Goal: Information Seeking & Learning: Learn about a topic

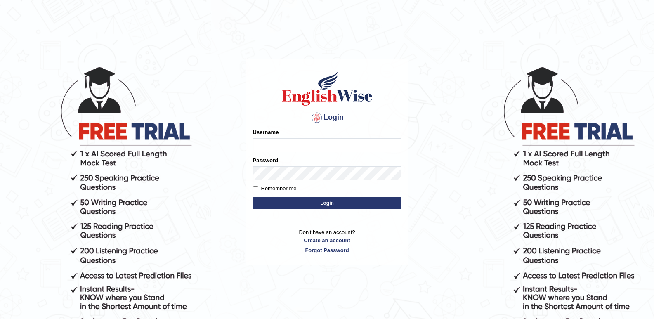
type input "Lamia"
click at [312, 200] on button "Login" at bounding box center [327, 203] width 149 height 12
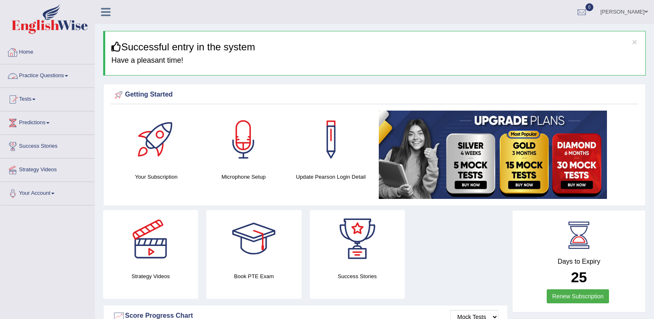
click at [60, 76] on link "Practice Questions" at bounding box center [47, 74] width 94 height 21
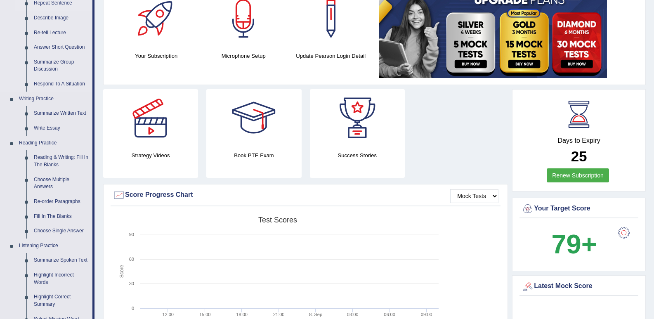
scroll to position [124, 0]
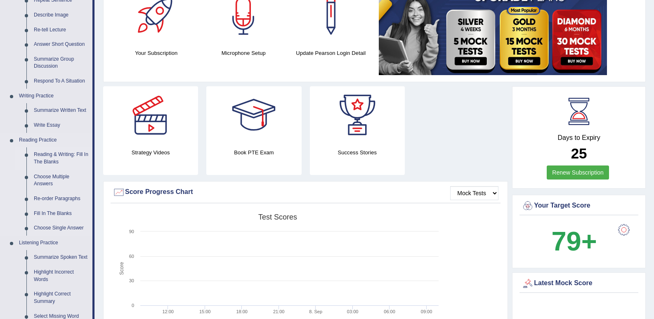
click at [43, 157] on link "Reading & Writing: Fill In The Blanks" at bounding box center [61, 158] width 62 height 22
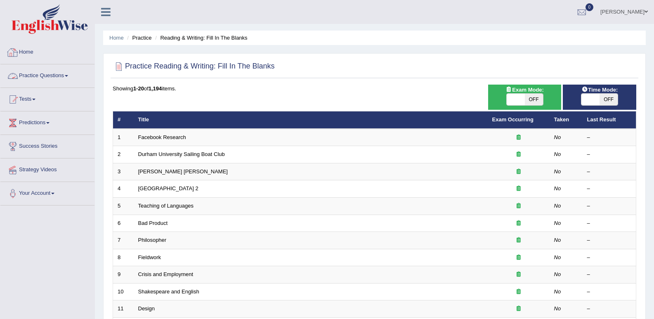
click at [22, 49] on link "Home" at bounding box center [47, 51] width 94 height 21
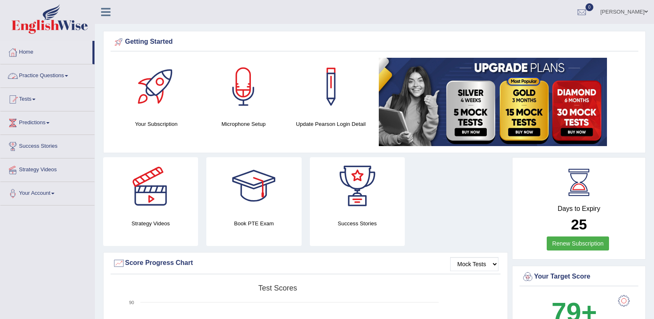
click at [60, 72] on link "Practice Questions" at bounding box center [47, 74] width 94 height 21
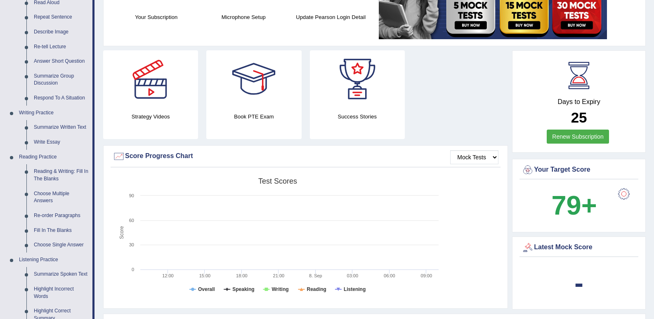
scroll to position [165, 0]
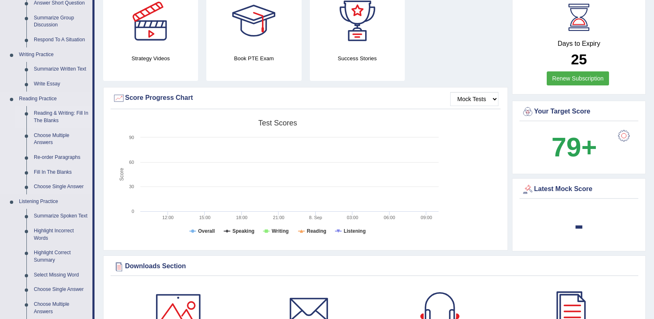
click at [49, 121] on link "Reading & Writing: Fill In The Blanks" at bounding box center [61, 117] width 62 height 22
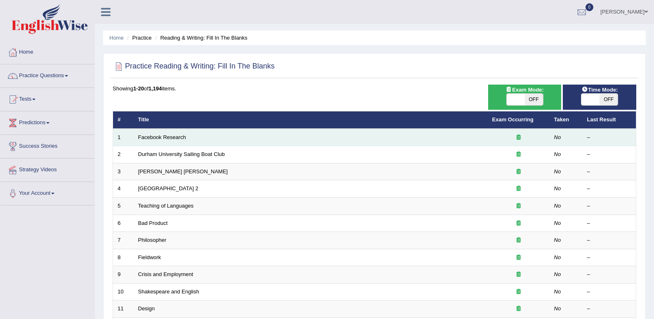
click at [175, 132] on td "Facebook Research" at bounding box center [311, 137] width 354 height 17
click at [158, 137] on link "Facebook Research" at bounding box center [162, 137] width 48 height 6
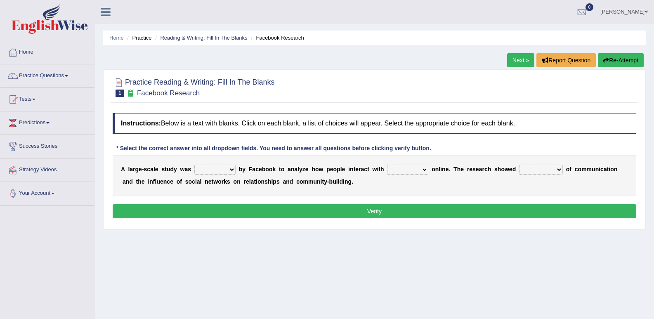
click at [233, 170] on select "surveyed had asked made" at bounding box center [214, 170] width 41 height 10
select select "made"
click at [194, 165] on select "surveyed had asked made" at bounding box center [214, 170] width 41 height 10
click at [423, 168] on select "together all each other another" at bounding box center [407, 170] width 41 height 10
select select "each other"
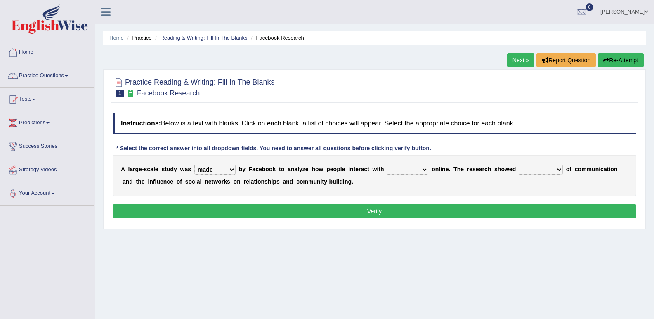
click at [387, 165] on select "together all each other another" at bounding box center [407, 170] width 41 height 10
click at [557, 168] on select "advantages standards fellowships patterns" at bounding box center [541, 170] width 44 height 10
select select "advantages"
click at [519, 165] on select "advantages standards fellowships patterns" at bounding box center [541, 170] width 44 height 10
click at [429, 206] on button "Verify" at bounding box center [375, 211] width 524 height 14
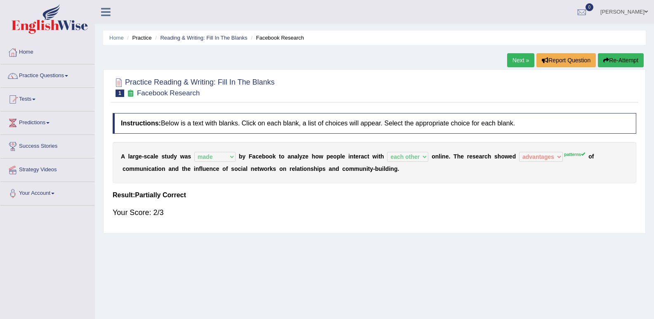
click at [516, 62] on link "Next »" at bounding box center [520, 60] width 27 height 14
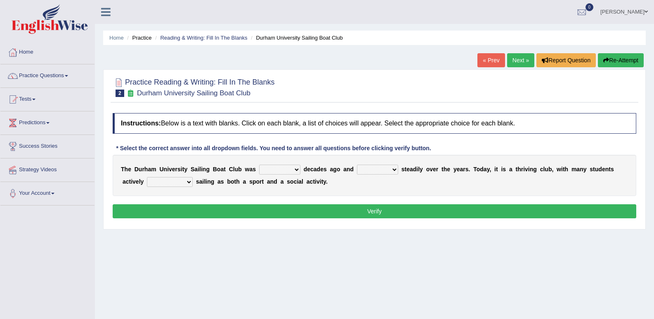
click at [295, 165] on select "found fund founded find" at bounding box center [279, 170] width 41 height 10
select select "found"
click at [259, 165] on select "found fund founded find" at bounding box center [279, 170] width 41 height 10
click at [393, 168] on select "grow growing has grown grown" at bounding box center [377, 170] width 41 height 10
select select "has grown"
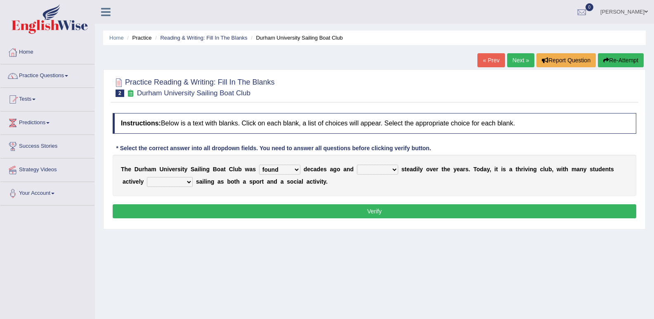
click at [357, 165] on select "grow growing has grown grown" at bounding box center [377, 170] width 41 height 10
click at [189, 180] on select "enjoy enjoyed are enjoying enjoying" at bounding box center [170, 182] width 46 height 10
select select "enjoy"
click at [147, 177] on select "enjoy enjoyed are enjoying enjoying" at bounding box center [170, 182] width 46 height 10
click at [226, 207] on button "Verify" at bounding box center [375, 211] width 524 height 14
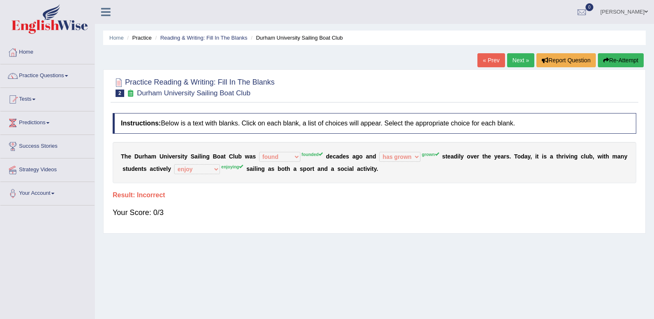
click at [230, 207] on div "Your Score: 0/3" at bounding box center [375, 213] width 524 height 20
click at [486, 62] on link "« Prev" at bounding box center [490, 60] width 27 height 14
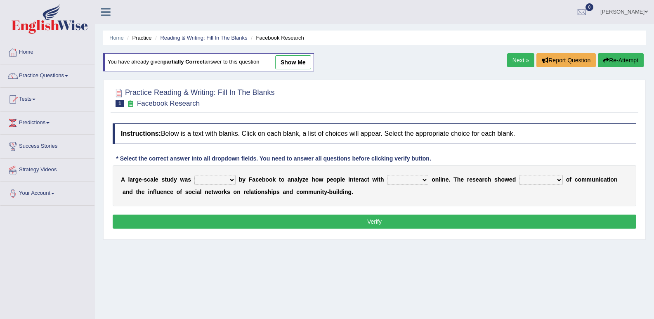
click at [516, 59] on link "Next »" at bounding box center [520, 60] width 27 height 14
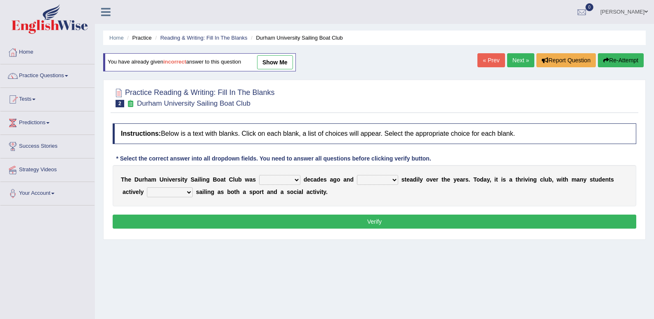
click at [298, 179] on select "found fund founded find" at bounding box center [279, 180] width 41 height 10
click at [189, 251] on div "Home Practice Reading & Writing: Fill In The Blanks Durham University Sailing B…" at bounding box center [374, 206] width 559 height 413
drag, startPoint x: 279, startPoint y: 222, endPoint x: 288, endPoint y: 206, distance: 18.1
click at [288, 206] on div "Instructions: Below is a text with blanks. Click on each blank, a list of choic…" at bounding box center [375, 177] width 528 height 116
click at [298, 179] on select "found fund founded find" at bounding box center [279, 180] width 41 height 10
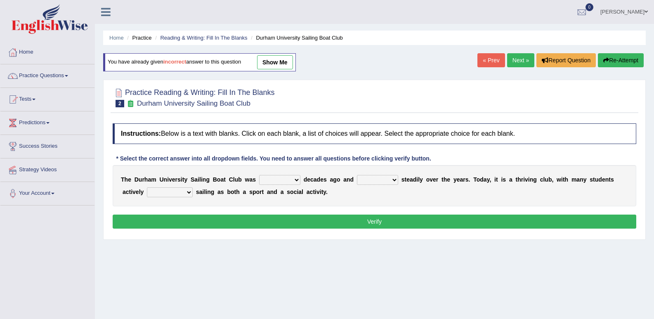
select select "founded"
click at [259, 175] on select "found fund founded find" at bounding box center [279, 180] width 41 height 10
click at [393, 181] on select "grow growing has grown grown" at bounding box center [377, 180] width 41 height 10
click at [357, 175] on select "grow growing has grown grown" at bounding box center [377, 180] width 41 height 10
click at [394, 179] on select "grow growing has grown grown" at bounding box center [377, 180] width 41 height 10
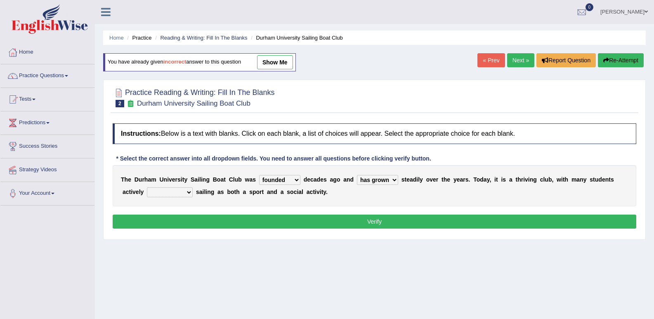
select select "grown"
click at [357, 175] on select "grow growing has grown grown" at bounding box center [377, 180] width 41 height 10
click at [189, 192] on select "enjoy enjoyed are enjoying enjoying" at bounding box center [170, 192] width 46 height 10
select select "enjoying"
click at [147, 187] on select "enjoy enjoyed are enjoying enjoying" at bounding box center [170, 192] width 46 height 10
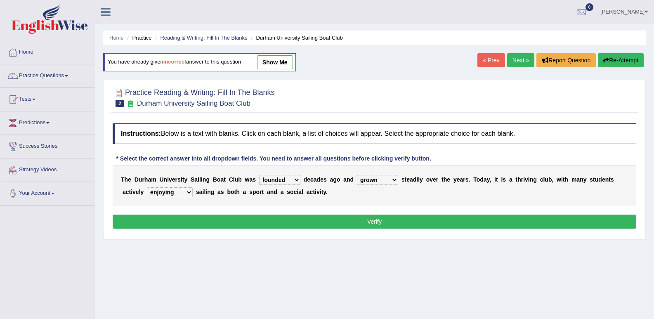
click at [249, 217] on button "Verify" at bounding box center [375, 222] width 524 height 14
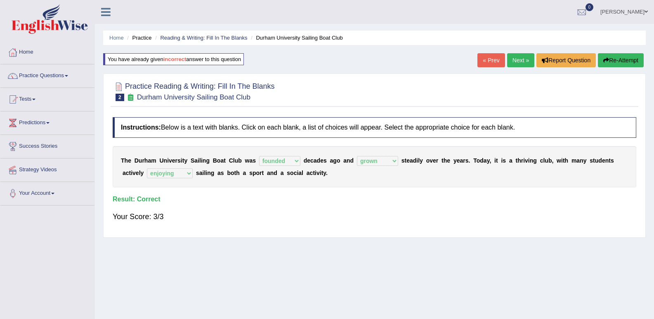
click at [512, 57] on link "Next »" at bounding box center [520, 60] width 27 height 14
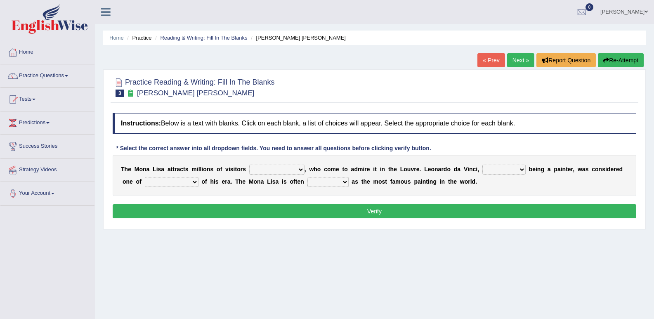
click at [300, 171] on select "around the year the all year all year round per year" at bounding box center [276, 170] width 55 height 10
select select "all year round"
click at [249, 165] on select "around the year the all year all year round per year" at bounding box center [276, 170] width 55 height 10
click at [521, 169] on select "rather than as much as as well as as long as" at bounding box center [503, 170] width 43 height 10
click at [482, 165] on select "rather than as much as as well as as long as" at bounding box center [503, 170] width 43 height 10
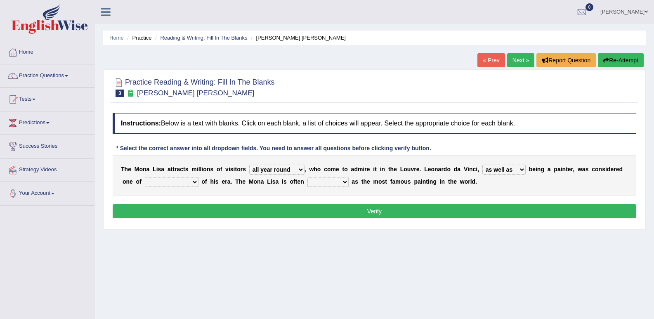
click at [523, 168] on select "rather than as much as as well as as long as" at bounding box center [503, 170] width 43 height 10
select select "as long as"
click at [482, 165] on select "rather than as much as as well as as long as" at bounding box center [503, 170] width 43 height 10
click at [509, 216] on button "Verify" at bounding box center [375, 211] width 524 height 14
click at [196, 180] on select "better artists artist the better artist the best artists" at bounding box center [172, 182] width 54 height 10
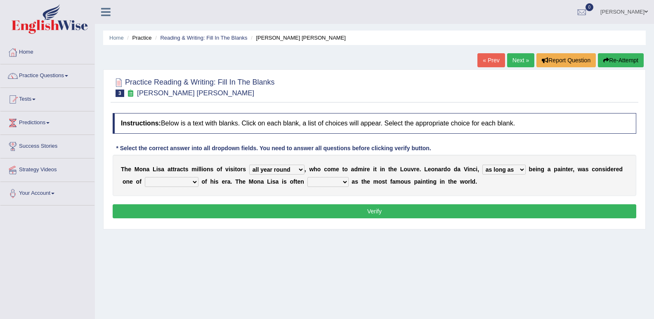
select select "the best artists"
click at [145, 177] on select "better artists artist the better artist the best artists" at bounding box center [172, 182] width 54 height 10
click at [345, 182] on select "classified suggested predicted described" at bounding box center [327, 182] width 41 height 10
select select "classified"
click at [307, 177] on select "classified suggested predicted described" at bounding box center [327, 182] width 41 height 10
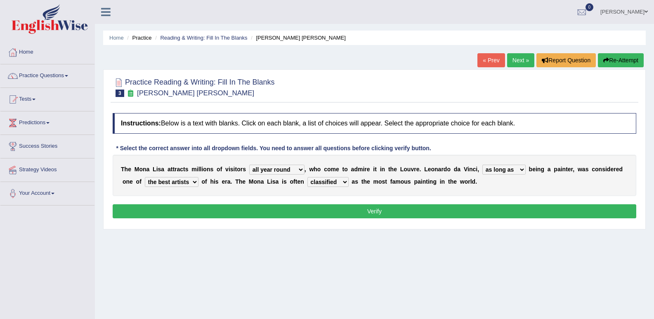
click at [371, 206] on button "Verify" at bounding box center [375, 211] width 524 height 14
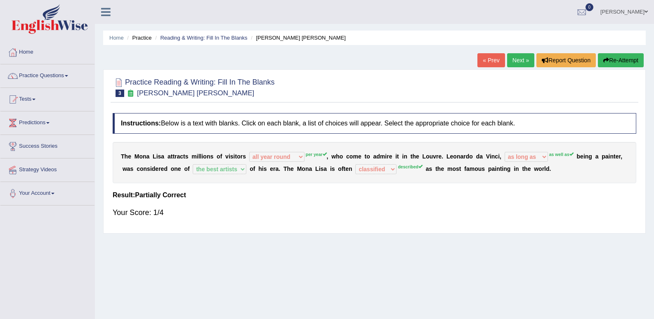
click at [516, 57] on link "Next »" at bounding box center [520, 60] width 27 height 14
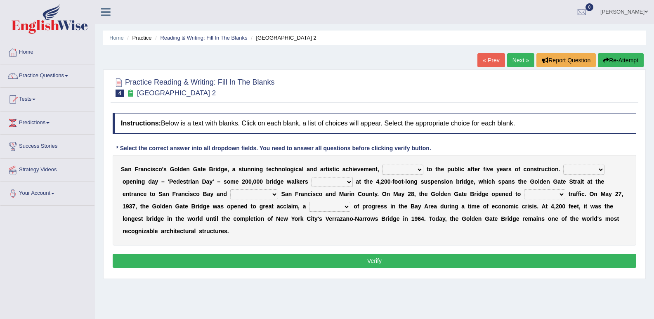
click at [516, 57] on link "Next »" at bounding box center [520, 60] width 27 height 14
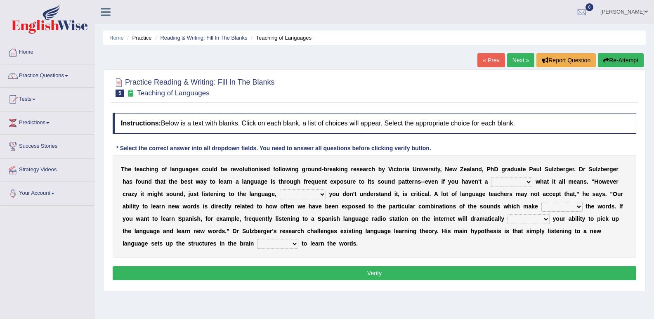
click at [494, 55] on link "« Prev" at bounding box center [490, 60] width 27 height 14
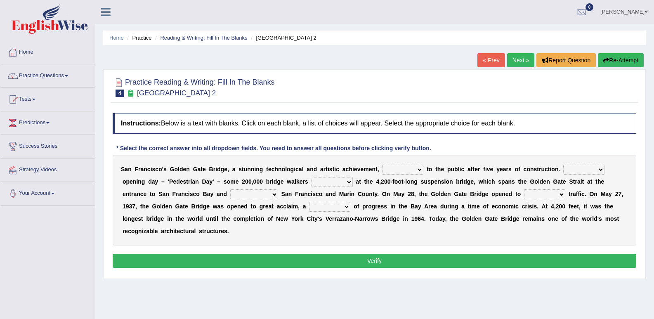
click at [420, 169] on select "opens closes appears equals" at bounding box center [402, 170] width 41 height 10
select select "opens"
click at [382, 165] on select "opens closes appears equals" at bounding box center [402, 170] width 41 height 10
click at [602, 170] on select "On During Since When" at bounding box center [583, 170] width 41 height 10
select select "On"
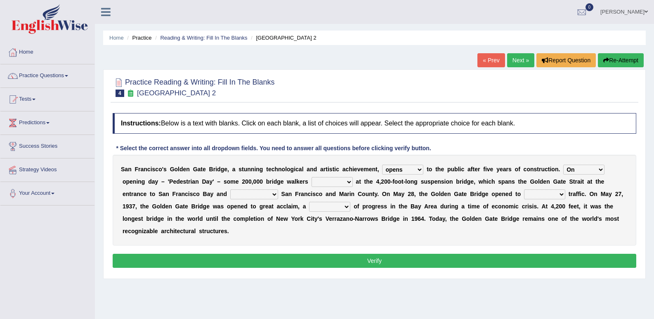
click at [563, 165] on select "On During Since When" at bounding box center [583, 170] width 41 height 10
click at [350, 182] on select "stationed looked marveled laughed" at bounding box center [332, 182] width 41 height 10
click at [348, 183] on select "stationed looked marveled laughed" at bounding box center [332, 182] width 41 height 10
select select "looked"
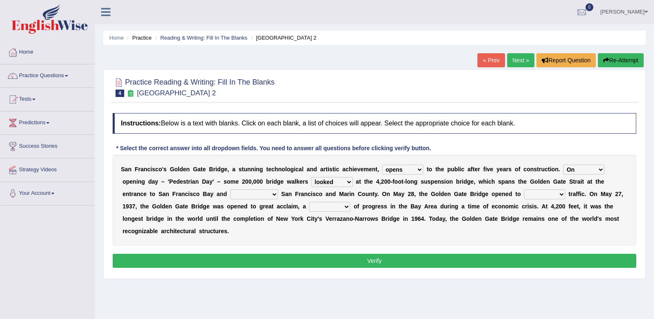
click at [312, 177] on select "stationed looked marveled laughed" at bounding box center [332, 182] width 41 height 10
click at [276, 193] on select "separates connects channels differentiates" at bounding box center [254, 194] width 48 height 10
select select "connects"
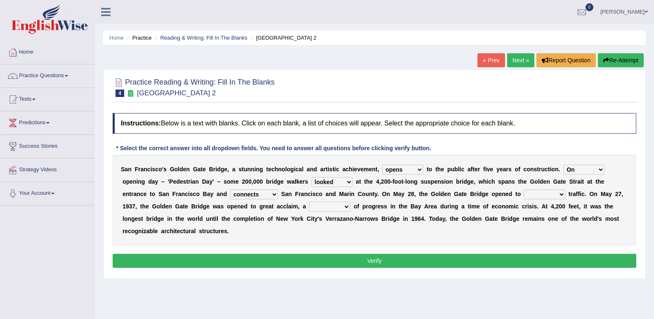
click at [230, 189] on select "separates connects channels differentiates" at bounding box center [254, 194] width 48 height 10
click at [560, 192] on select "aquatic vehicular airborne watertight" at bounding box center [544, 194] width 41 height 10
select select "vehicular"
click at [524, 189] on select "aquatic vehicular airborne watertight" at bounding box center [544, 194] width 41 height 10
click at [346, 205] on select "denial symbol technique yield" at bounding box center [329, 207] width 41 height 10
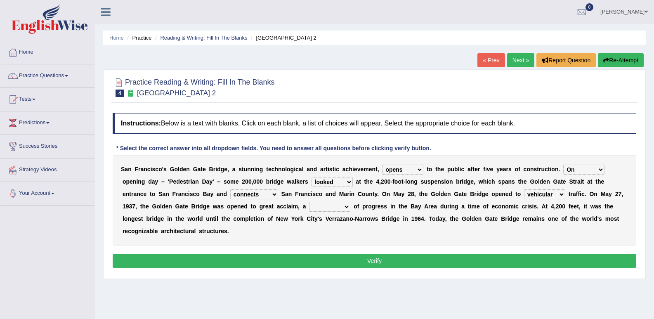
select select "symbol"
click at [309, 202] on select "denial symbol technique yield" at bounding box center [329, 207] width 41 height 10
click at [327, 247] on div "Instructions: Below is a text with blanks. Click on each blank, a list of choic…" at bounding box center [375, 191] width 528 height 165
click at [337, 264] on button "Verify" at bounding box center [375, 261] width 524 height 14
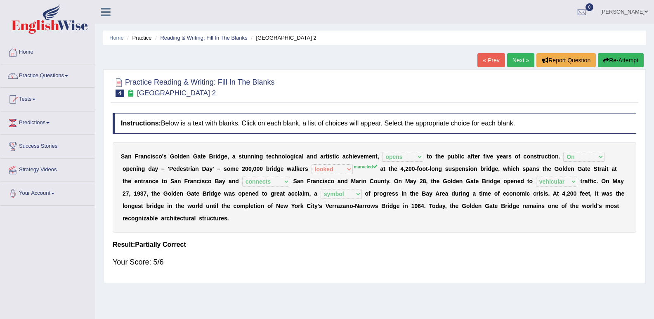
click at [516, 54] on link "Next »" at bounding box center [520, 60] width 27 height 14
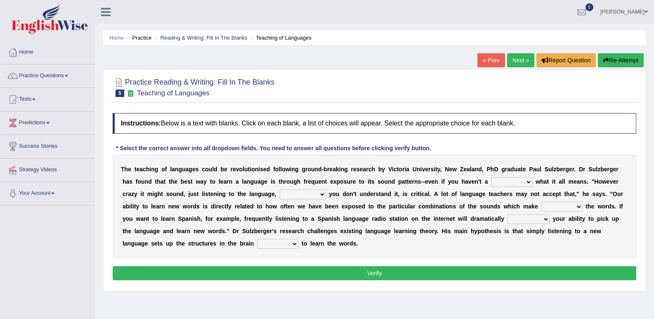
click at [529, 181] on select "dew claw clue due" at bounding box center [511, 182] width 41 height 10
click at [491, 177] on select "dew claw clue due" at bounding box center [511, 182] width 41 height 10
click at [527, 177] on div "T h e t e a c h i n g o f l a n g u a g e s c o u l d b e r e v o l u t i o n i…" at bounding box center [375, 206] width 524 height 103
click at [527, 180] on select "dew claw clue due" at bounding box center [511, 182] width 41 height 10
select select "clue"
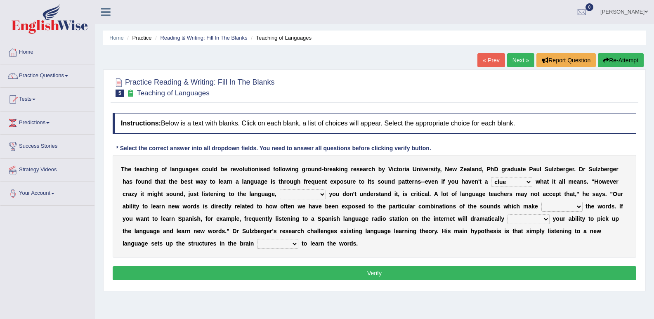
click at [491, 177] on select "dew claw clue due" at bounding box center [511, 182] width 41 height 10
click at [321, 193] on select "but also all together even though if so" at bounding box center [303, 194] width 46 height 10
select select "even though"
click at [280, 189] on select "but also all together even though if so" at bounding box center [303, 194] width 46 height 10
click at [580, 207] on select "down up of on" at bounding box center [561, 207] width 41 height 10
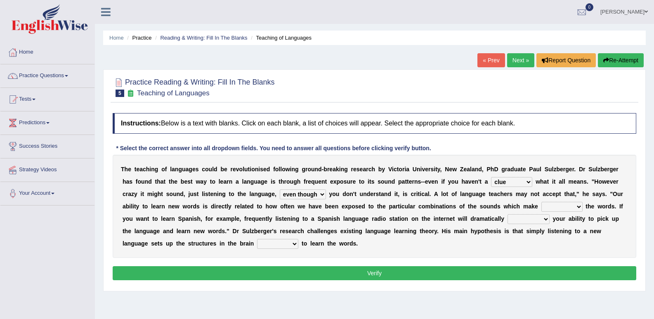
select select "of"
click at [541, 202] on select "down up of on" at bounding box center [561, 207] width 41 height 10
click at [546, 246] on div "T h e t e a c h i n g o f l a n g u a g e s c o u l d b e r e v o l u t i o n i…" at bounding box center [375, 206] width 524 height 103
click at [545, 219] on select "evaluate exaggerate describe boost" at bounding box center [529, 219] width 42 height 10
select select "exaggerate"
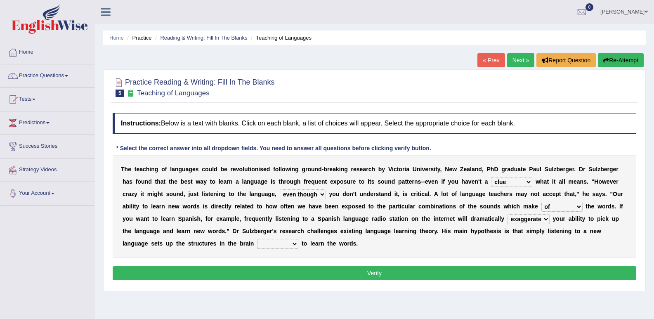
click at [508, 214] on select "evaluate exaggerate describe boost" at bounding box center [529, 219] width 42 height 10
click at [294, 243] on select "requiring required directed to require" at bounding box center [277, 244] width 41 height 10
select select "required"
click at [257, 239] on select "requiring required directed to require" at bounding box center [277, 244] width 41 height 10
click at [295, 242] on select "requiring required directed to require" at bounding box center [277, 244] width 41 height 10
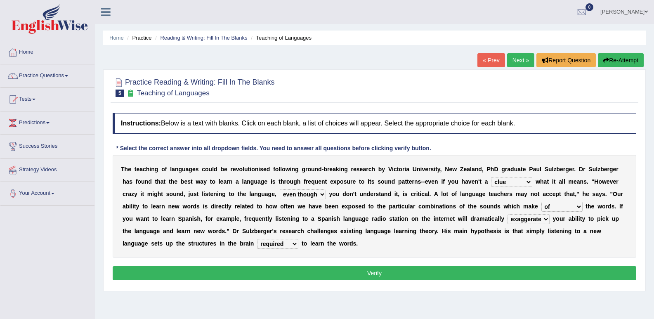
click at [316, 255] on div "T h e t e a c h i n g o f l a n g u a g e s c o u l d b e r e v o l u t i o n i…" at bounding box center [375, 206] width 524 height 103
click at [362, 270] on button "Verify" at bounding box center [375, 273] width 524 height 14
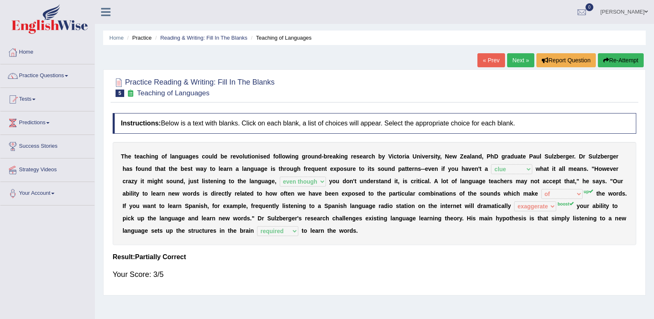
click at [515, 59] on link "Next »" at bounding box center [520, 60] width 27 height 14
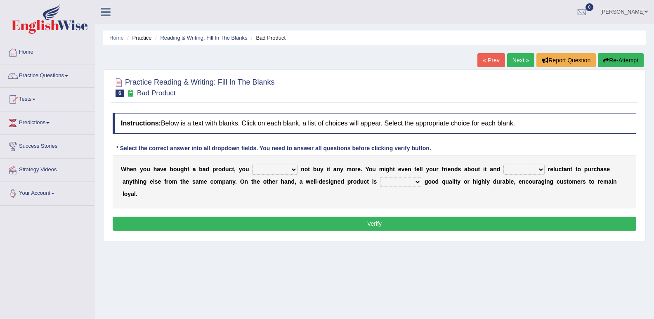
click at [296, 167] on select "would have should have should" at bounding box center [274, 170] width 45 height 10
select select "should have"
click at [252, 165] on select "would have should have should" at bounding box center [274, 170] width 45 height 10
click at [539, 170] on select "is are be being" at bounding box center [523, 170] width 41 height 10
select select "being"
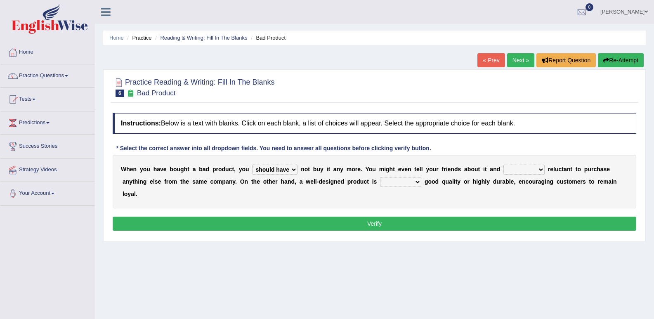
click at [503, 165] on select "is are be being" at bounding box center [523, 170] width 41 height 10
click at [418, 183] on select "both also neither either" at bounding box center [400, 182] width 41 height 10
select select "either"
click at [380, 177] on select "both also neither either" at bounding box center [400, 182] width 41 height 10
click at [399, 226] on button "Verify" at bounding box center [375, 224] width 524 height 14
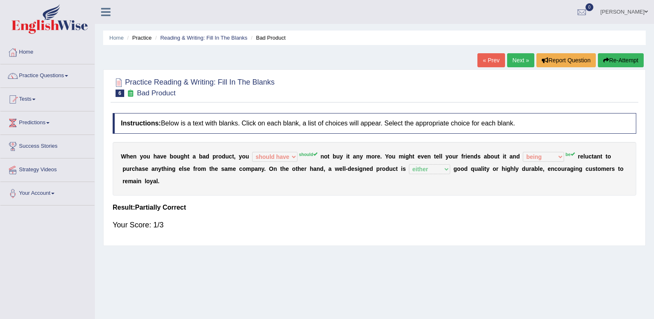
click at [632, 61] on button "Re-Attempt" at bounding box center [621, 60] width 46 height 14
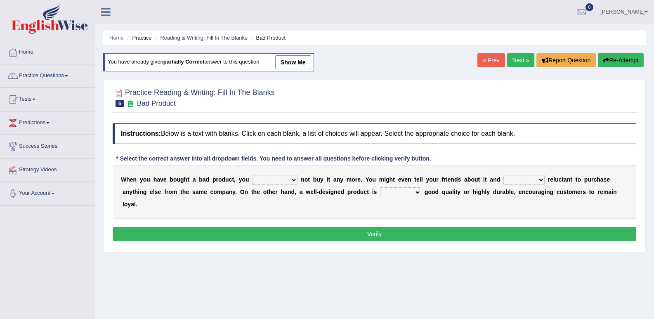
click at [295, 179] on select "would have should have should" at bounding box center [274, 180] width 45 height 10
select select "should"
click at [252, 175] on select "would have should have should" at bounding box center [274, 180] width 45 height 10
click at [541, 179] on select "is are be being" at bounding box center [523, 180] width 41 height 10
select select "be"
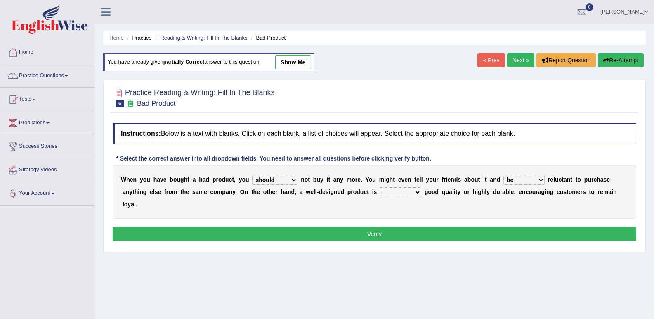
click at [503, 175] on select "is are be being" at bounding box center [523, 180] width 41 height 10
click at [418, 189] on select "both also neither either" at bounding box center [400, 192] width 41 height 10
select select "either"
click at [380, 187] on select "both also neither either" at bounding box center [400, 192] width 41 height 10
click at [426, 236] on button "Verify" at bounding box center [375, 234] width 524 height 14
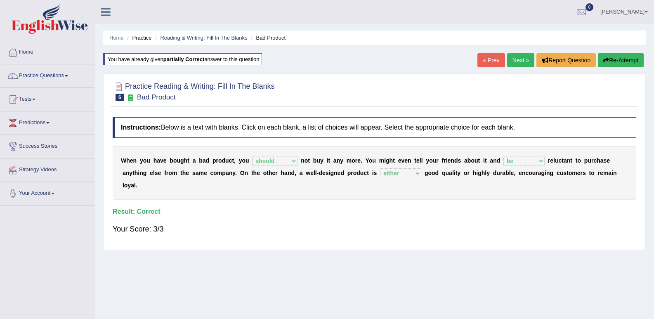
click at [521, 59] on link "Next »" at bounding box center [520, 60] width 27 height 14
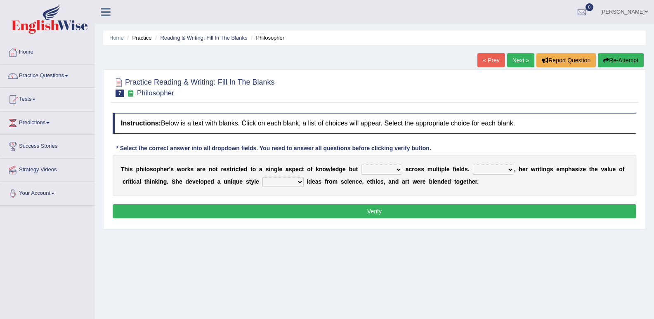
click at [396, 168] on select "constrain contain assemble extend" at bounding box center [381, 170] width 41 height 10
click at [361, 165] on select "constrain contain assemble extend" at bounding box center [381, 170] width 41 height 10
click at [400, 163] on div "T h i s p h i l o s o p h e r ' s w o r k s a r e n o t r e s t r i c t e d t o…" at bounding box center [375, 175] width 524 height 41
click at [400, 170] on select "constrain contain assemble extend" at bounding box center [381, 170] width 41 height 10
select select "extend"
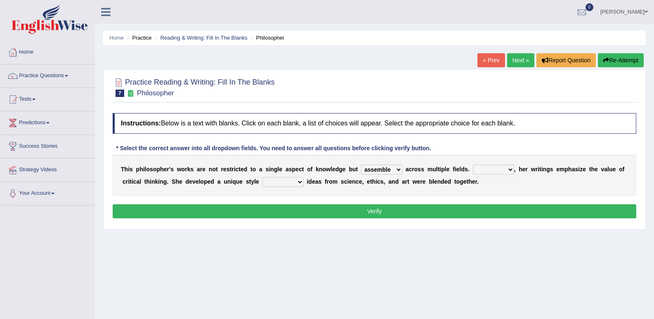
click at [361, 165] on select "constrain contain assemble extend" at bounding box center [381, 170] width 41 height 10
click at [509, 170] on select "Rather So Moreover Likely" at bounding box center [493, 170] width 41 height 10
select select "Moreover"
click at [473, 165] on select "Rather So Moreover Likely" at bounding box center [493, 170] width 41 height 10
click at [301, 182] on select "in that that which in which" at bounding box center [282, 182] width 41 height 10
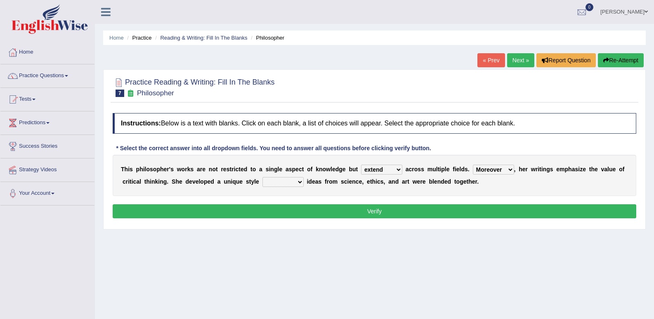
select select "which"
click at [262, 177] on select "in that that which in which" at bounding box center [282, 182] width 41 height 10
click at [389, 214] on button "Verify" at bounding box center [375, 211] width 524 height 14
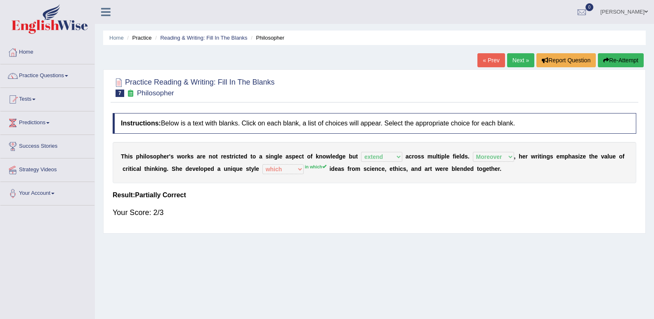
click at [516, 59] on link "Next »" at bounding box center [520, 60] width 27 height 14
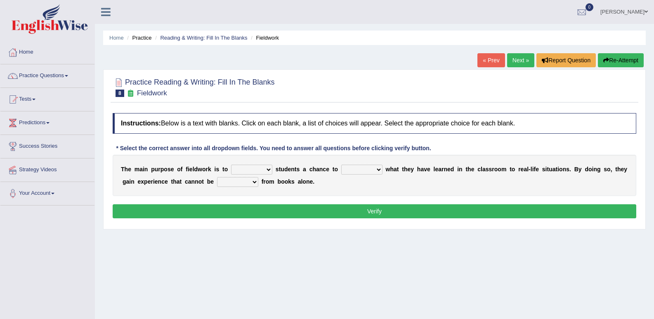
click at [270, 169] on select "resemble stow rave offer" at bounding box center [251, 170] width 41 height 10
select select "resemble"
click at [231, 165] on select "resemble stow rave offer" at bounding box center [251, 170] width 41 height 10
click at [378, 170] on select "compare align apply dismount" at bounding box center [361, 170] width 41 height 10
select select "apply"
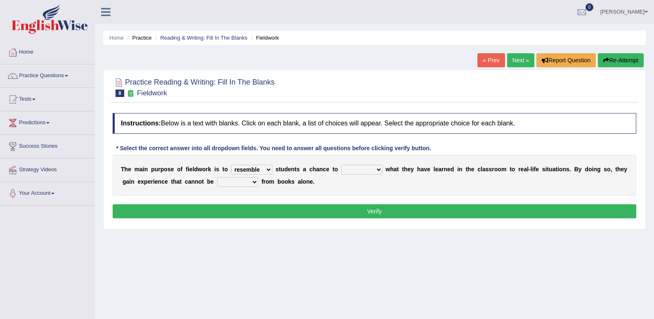
click at [341, 165] on select "compare align apply dismount" at bounding box center [361, 170] width 41 height 10
click at [253, 181] on select "originated prepared obtained touted" at bounding box center [237, 182] width 41 height 10
select select "touted"
click at [217, 177] on select "originated prepared obtained touted" at bounding box center [237, 182] width 41 height 10
click at [305, 211] on button "Verify" at bounding box center [375, 211] width 524 height 14
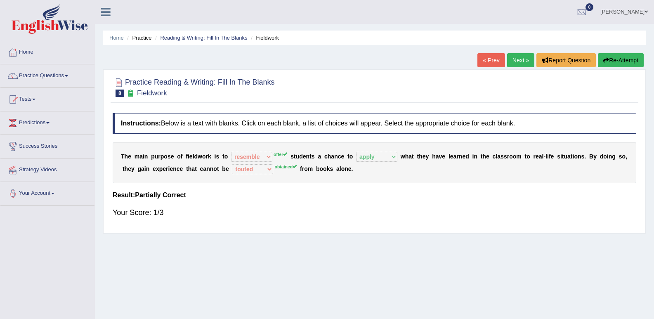
click at [625, 59] on button "Re-Attempt" at bounding box center [621, 60] width 46 height 14
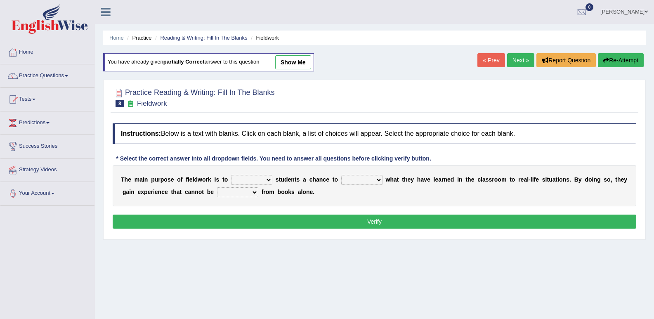
click at [269, 181] on select "resemble stow rave offer" at bounding box center [251, 180] width 41 height 10
select select "offer"
click at [231, 175] on select "resemble stow rave offer" at bounding box center [251, 180] width 41 height 10
click at [376, 180] on select "compare align apply dismount" at bounding box center [361, 180] width 41 height 10
select select "apply"
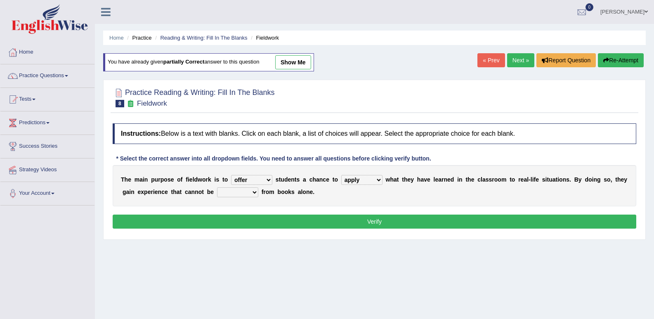
click at [341, 175] on select "compare align apply dismount" at bounding box center [361, 180] width 41 height 10
click at [254, 192] on select "originated prepared obtained touted" at bounding box center [237, 192] width 41 height 10
select select "obtained"
click at [217, 187] on select "originated prepared obtained touted" at bounding box center [237, 192] width 41 height 10
click at [294, 223] on button "Verify" at bounding box center [375, 222] width 524 height 14
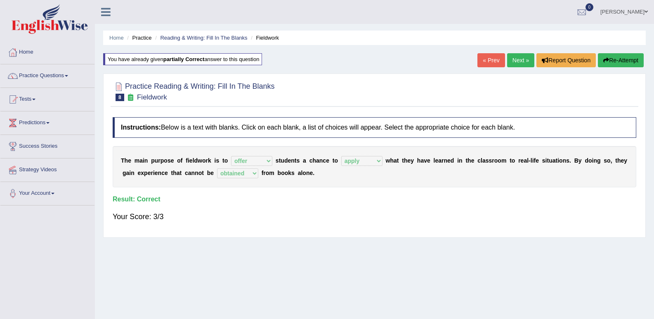
click at [516, 56] on link "Next »" at bounding box center [520, 60] width 27 height 14
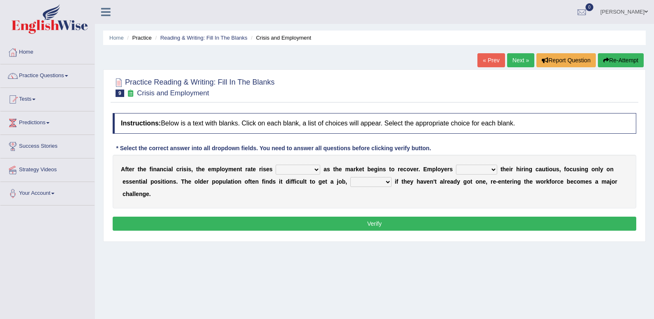
click at [318, 168] on select "normally conversely strenuously sharply" at bounding box center [298, 170] width 45 height 10
select select "conversely"
click at [276, 165] on select "normally conversely strenuously sharply" at bounding box center [298, 170] width 45 height 10
click at [491, 168] on select "keeping kept keep are kept" at bounding box center [476, 170] width 41 height 10
select select "are kept"
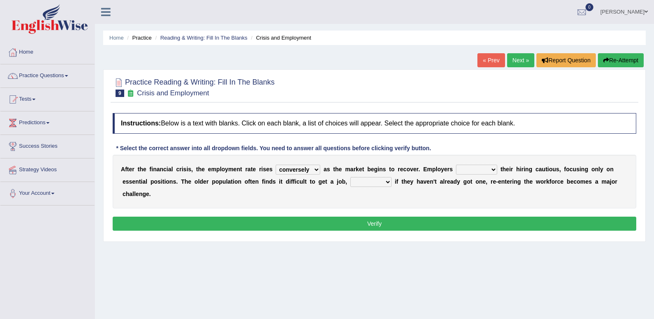
click at [456, 165] on select "keeping kept keep are kept" at bounding box center [476, 170] width 41 height 10
click at [387, 181] on select "although while then because" at bounding box center [370, 182] width 41 height 10
select select "although"
click at [350, 177] on select "although while then because" at bounding box center [370, 182] width 41 height 10
click at [387, 179] on select "although while then because" at bounding box center [370, 182] width 41 height 10
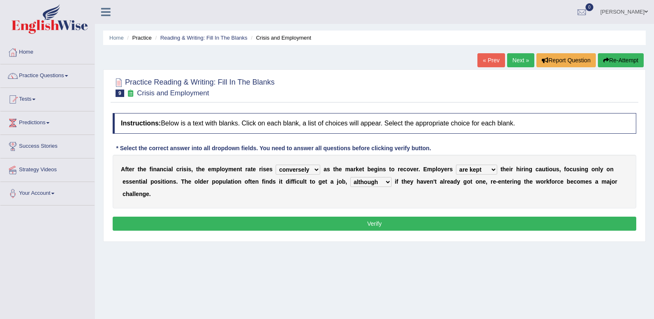
click at [432, 196] on div "A f t e r t h e f i n a n c i a l c r i s i s , t h e e m p l o y m e n t r a t…" at bounding box center [375, 182] width 524 height 54
click at [426, 218] on button "Verify" at bounding box center [375, 224] width 524 height 14
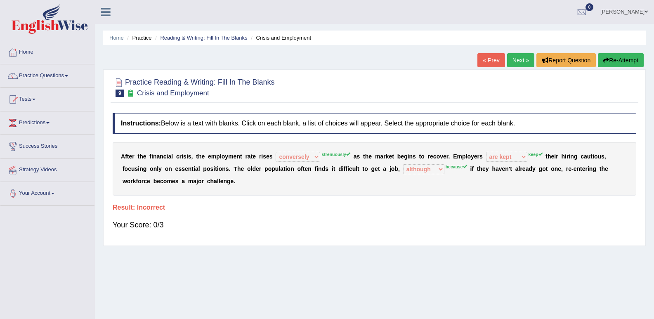
click at [607, 58] on button "Re-Attempt" at bounding box center [621, 60] width 46 height 14
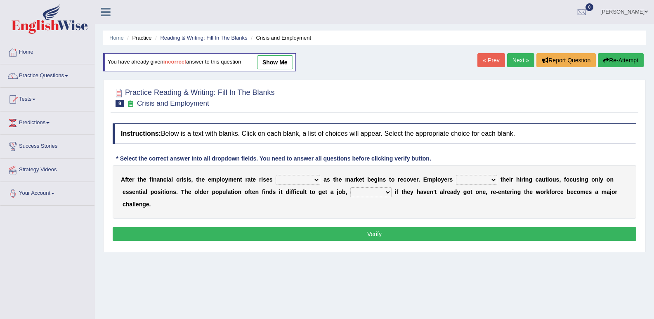
click at [318, 182] on select "normally conversely strenuously sharply" at bounding box center [298, 180] width 45 height 10
select select "strenuously"
click at [276, 175] on select "normally conversely strenuously sharply" at bounding box center [298, 180] width 45 height 10
click at [505, 179] on b "h" at bounding box center [505, 179] width 4 height 7
click at [491, 182] on select "keeping kept keep are kept" at bounding box center [476, 180] width 41 height 10
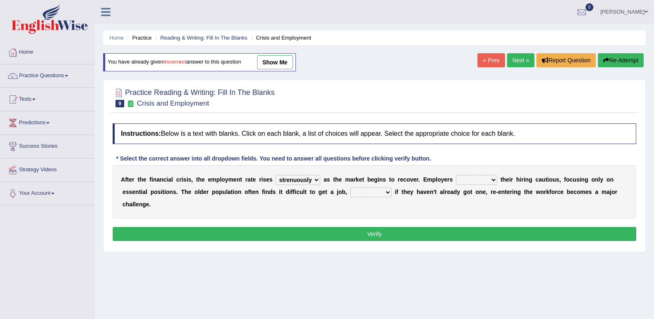
select select "keep"
click at [456, 175] on select "keeping kept keep are kept" at bounding box center [476, 180] width 41 height 10
click at [385, 193] on select "although while then because" at bounding box center [370, 192] width 41 height 10
select select "because"
click at [350, 187] on select "although while then because" at bounding box center [370, 192] width 41 height 10
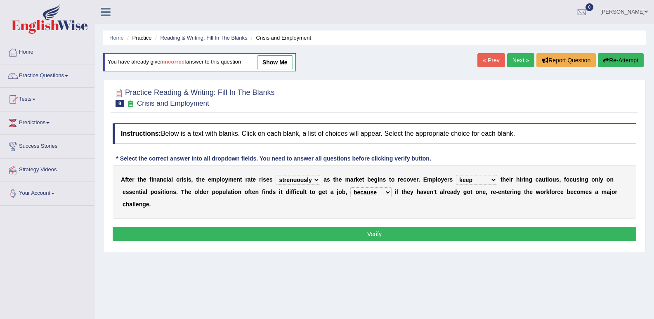
click at [372, 236] on button "Verify" at bounding box center [375, 234] width 524 height 14
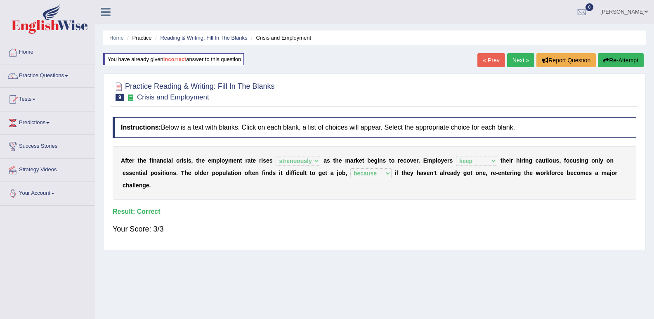
click at [519, 57] on link "Next »" at bounding box center [520, 60] width 27 height 14
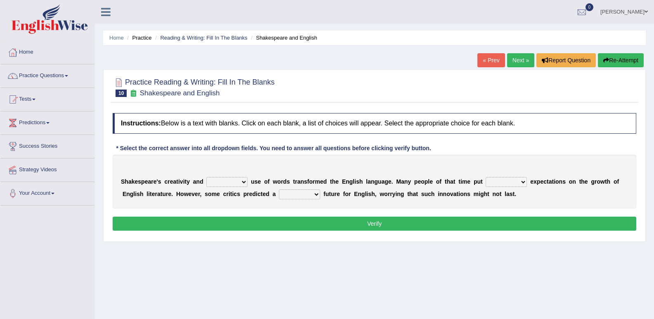
drag, startPoint x: 516, startPoint y: -3, endPoint x: 249, endPoint y: 180, distance: 323.4
click at [249, 180] on b at bounding box center [249, 181] width 3 height 7
click at [248, 181] on b at bounding box center [249, 181] width 3 height 7
click at [247, 181] on select "idealized intensive fancied inventive" at bounding box center [226, 182] width 41 height 10
select select "intensive"
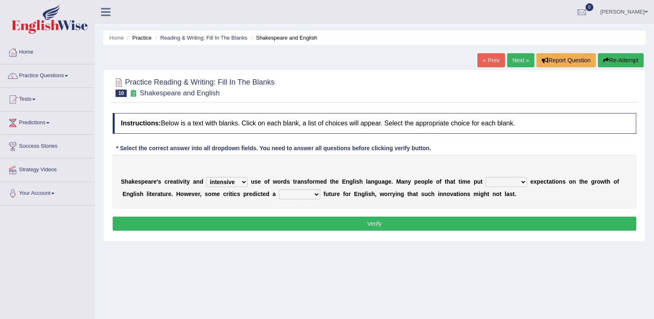
click at [206, 177] on select "idealized intensive fancied inventive" at bounding box center [226, 182] width 41 height 10
click at [520, 182] on select "wide much high more" at bounding box center [506, 182] width 41 height 10
click at [486, 177] on select "wide much high more" at bounding box center [506, 182] width 41 height 10
click at [522, 181] on select "wide much high more" at bounding box center [506, 182] width 41 height 10
select select "high"
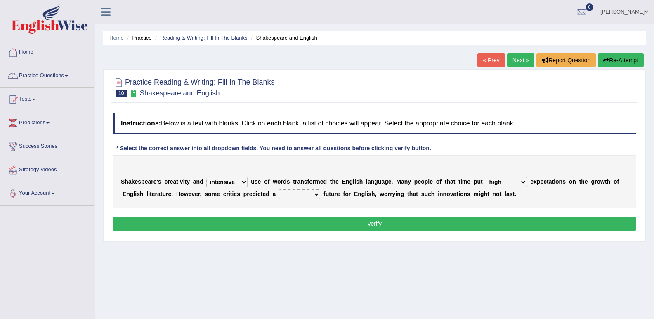
click at [486, 177] on select "wide much high more" at bounding box center [506, 182] width 41 height 10
click at [321, 192] on b at bounding box center [321, 194] width 3 height 7
click at [316, 194] on select "monetary promising irresistible daunting" at bounding box center [299, 194] width 41 height 10
select select "irresistible"
click at [279, 189] on select "monetary promising irresistible daunting" at bounding box center [299, 194] width 41 height 10
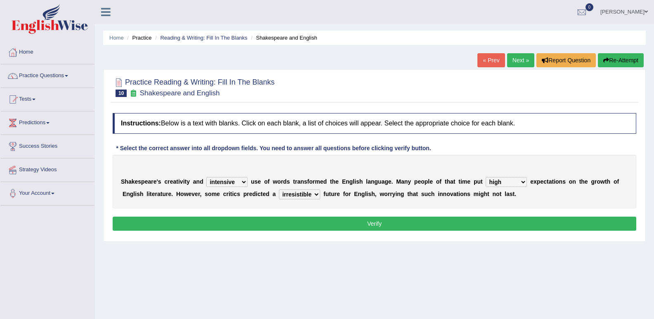
click at [333, 217] on button "Verify" at bounding box center [375, 224] width 524 height 14
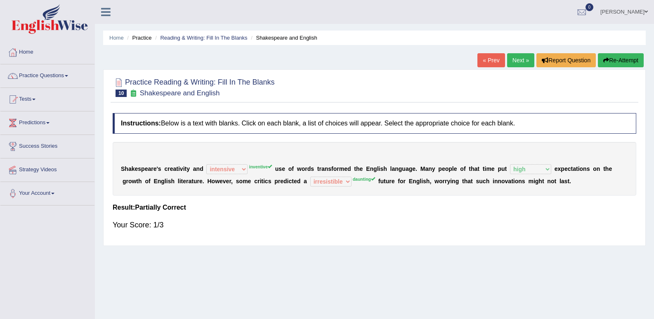
click at [519, 57] on link "Next »" at bounding box center [520, 60] width 27 height 14
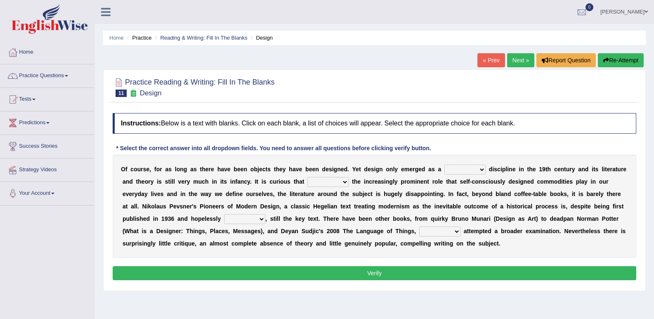
click at [486, 162] on div "O f c o u r s e , f o r a s l o n g a s t h e r e h a v e b e e n o b j e c t s…" at bounding box center [375, 206] width 524 height 103
click at [484, 165] on select "bilateral ubiquitous foremost dedicated" at bounding box center [464, 170] width 41 height 10
select select "ubiquitous"
click at [444, 165] on select "bilateral ubiquitous foremost dedicated" at bounding box center [464, 170] width 41 height 10
click at [345, 182] on select "since despite within through" at bounding box center [327, 182] width 41 height 10
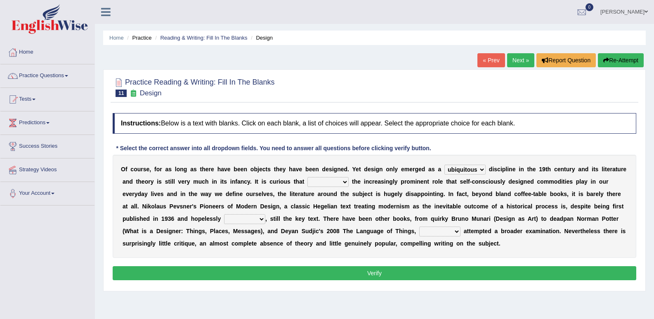
select select "through"
click at [307, 177] on select "since despite within through" at bounding box center [327, 182] width 41 height 10
click at [260, 217] on select "dates dating date dated" at bounding box center [244, 219] width 41 height 10
select select "dated"
click at [224, 214] on select "dates dating date dated" at bounding box center [244, 219] width 41 height 10
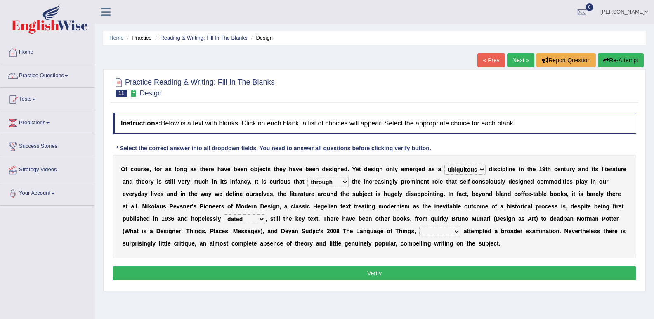
click at [460, 229] on b at bounding box center [461, 231] width 3 height 7
click at [455, 232] on select "which then however as" at bounding box center [439, 232] width 41 height 10
select select "then"
click at [419, 227] on select "which then however as" at bounding box center [439, 232] width 41 height 10
click at [419, 267] on button "Verify" at bounding box center [375, 273] width 524 height 14
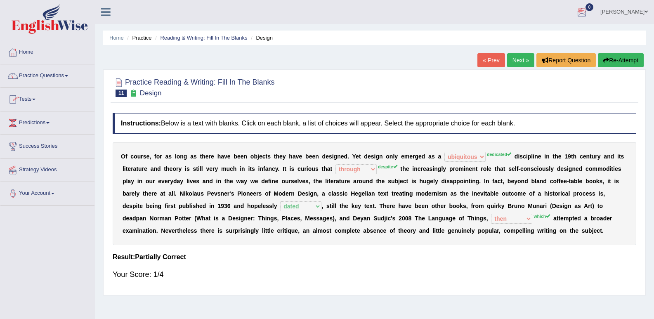
click at [620, 71] on div "Practice Reading & Writing: Fill In The Blanks 11 Design Instructions: Below is…" at bounding box center [374, 182] width 543 height 226
click at [611, 61] on button "Re-Attempt" at bounding box center [621, 60] width 46 height 14
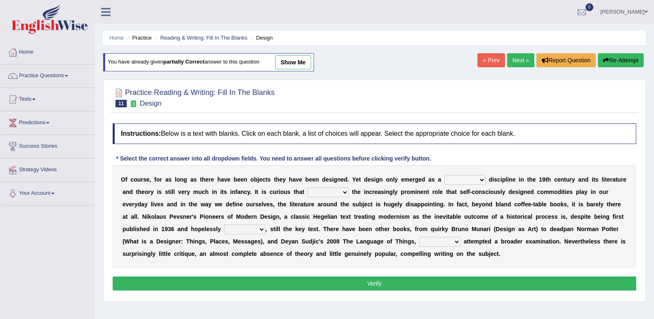
click at [324, 319] on html "Toggle navigation Home Practice Questions Speaking Practice Read Aloud Repeat S…" at bounding box center [327, 159] width 654 height 319
click at [481, 179] on select "bilateral ubiquitous foremost dedicated" at bounding box center [464, 180] width 41 height 10
select select "dedicated"
click at [444, 175] on select "bilateral ubiquitous foremost dedicated" at bounding box center [464, 180] width 41 height 10
click at [343, 189] on select "since despite within through" at bounding box center [327, 192] width 41 height 10
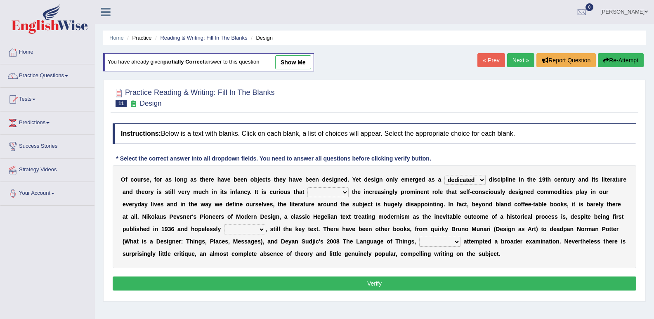
select select "despite"
click at [307, 187] on select "since despite within through" at bounding box center [327, 192] width 41 height 10
click at [264, 226] on select "dates dating date dated" at bounding box center [244, 229] width 41 height 10
select select "dated"
click at [224, 224] on select "dates dating date dated" at bounding box center [244, 229] width 41 height 10
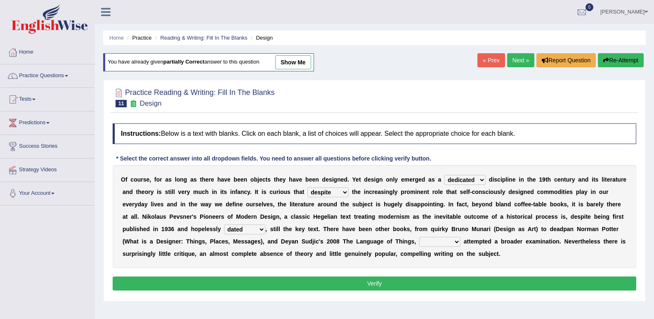
click at [461, 240] on b at bounding box center [461, 241] width 3 height 7
click at [457, 241] on select "which then however as" at bounding box center [439, 242] width 41 height 10
select select "which"
click at [419, 237] on select "which then however as" at bounding box center [439, 242] width 41 height 10
click at [421, 286] on button "Verify" at bounding box center [375, 283] width 524 height 14
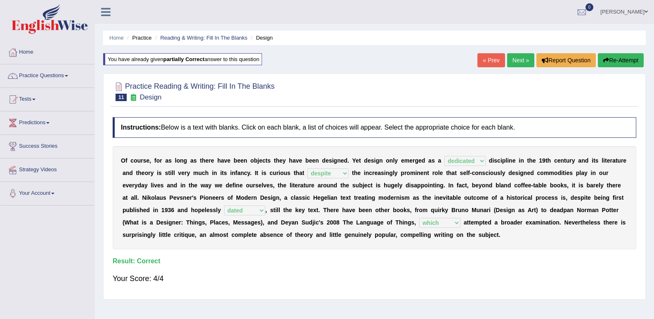
click at [515, 57] on link "Next »" at bounding box center [520, 60] width 27 height 14
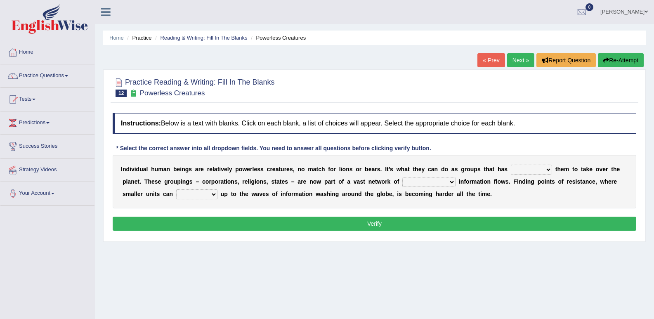
click at [546, 172] on select "enabled contended embodied conjured" at bounding box center [531, 170] width 41 height 10
select select "enabled"
click at [511, 165] on select "enabled contended embodied conjured" at bounding box center [531, 170] width 41 height 10
click at [451, 180] on select "interconnected overlapping fastened exploited" at bounding box center [428, 182] width 53 height 10
select select "fastened"
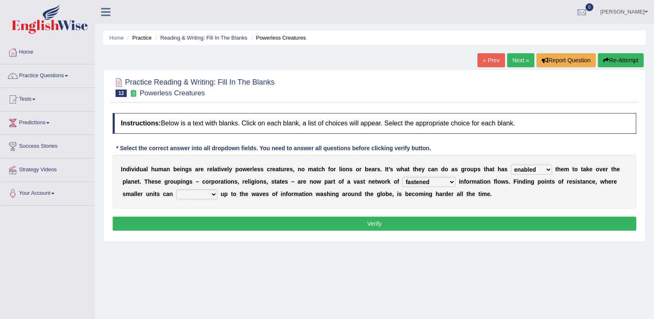
click at [402, 177] on select "interconnected overlapping fastened exploited" at bounding box center [428, 182] width 53 height 10
click at [212, 191] on select "stand raise hail pump" at bounding box center [196, 194] width 41 height 10
select select "stand"
click at [176, 189] on select "stand raise hail pump" at bounding box center [196, 194] width 41 height 10
click at [286, 227] on button "Verify" at bounding box center [375, 224] width 524 height 14
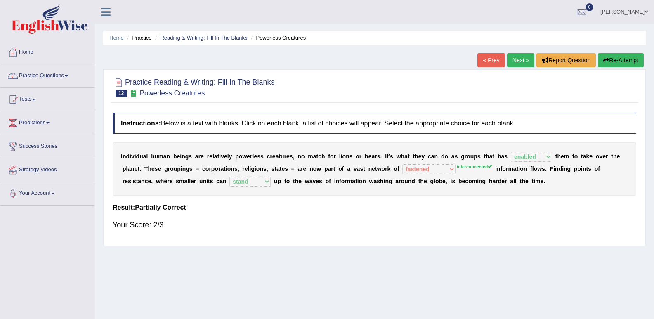
click at [522, 62] on link "Next »" at bounding box center [520, 60] width 27 height 14
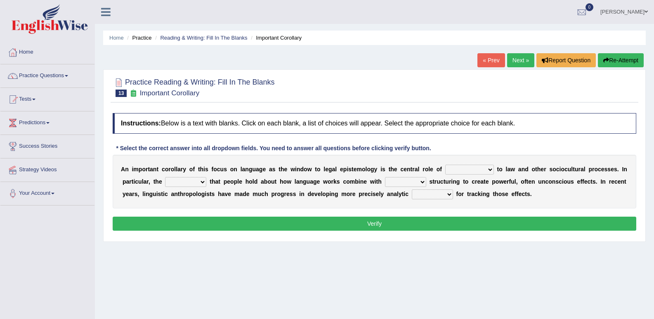
click at [491, 169] on select "discourse epoch dialect acquaintance" at bounding box center [469, 170] width 49 height 10
select select "discourse"
click at [445, 165] on select "discourse epoch dialect acquaintance" at bounding box center [469, 170] width 49 height 10
click at [205, 182] on select "deviation besmirch consent ideas" at bounding box center [185, 182] width 41 height 10
select select "ideas"
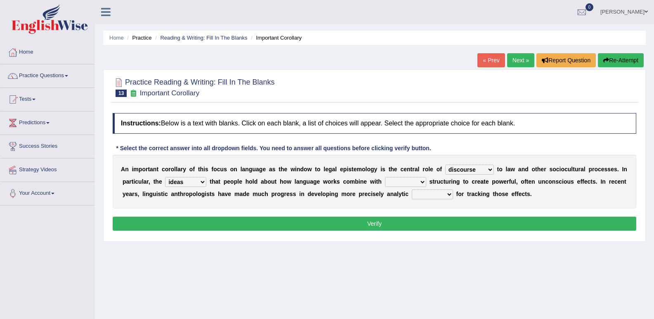
click at [165, 177] on select "deviation besmirch consent ideas" at bounding box center [185, 182] width 41 height 10
click at [420, 181] on select "mandatory linguistic legitimate customary" at bounding box center [405, 182] width 41 height 10
select select "linguistic"
click at [385, 177] on select "mandatory linguistic legitimate customary" at bounding box center [405, 182] width 41 height 10
click at [421, 182] on select "mandatory linguistic legitimate customary" at bounding box center [405, 182] width 41 height 10
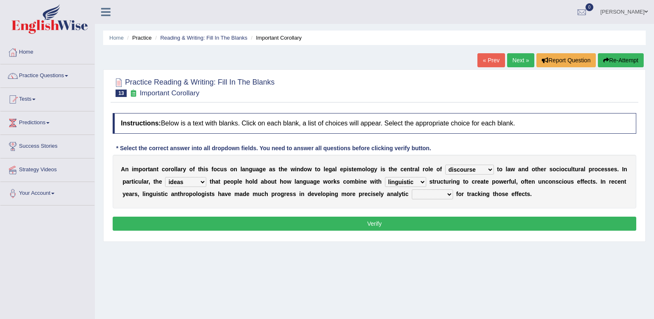
click at [453, 226] on button "Verify" at bounding box center [375, 224] width 524 height 14
click at [447, 195] on select "tools appetite albums stroke" at bounding box center [432, 194] width 41 height 10
select select "tools"
click at [412, 189] on select "tools appetite albums stroke" at bounding box center [432, 194] width 41 height 10
click at [437, 222] on button "Verify" at bounding box center [375, 224] width 524 height 14
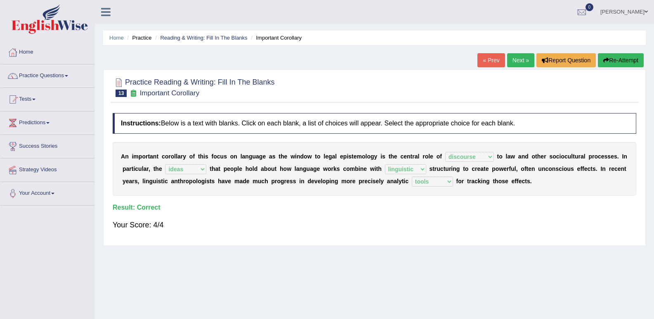
click at [521, 64] on link "Next »" at bounding box center [520, 60] width 27 height 14
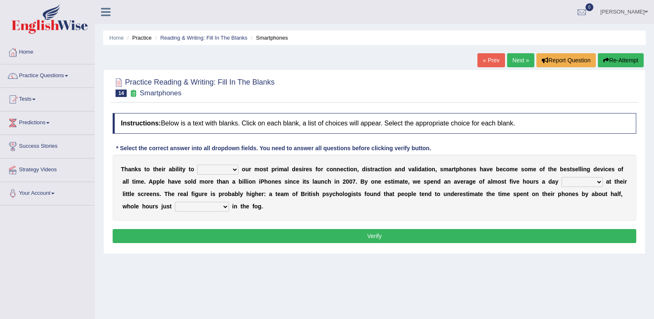
click at [235, 168] on select "hijack describe sharpen conserve" at bounding box center [217, 170] width 41 height 10
select select "describe"
click at [197, 165] on select "hijack describe sharpen conserve" at bounding box center [217, 170] width 41 height 10
click at [596, 182] on select "watching waggling snoring staring" at bounding box center [582, 182] width 41 height 10
select select "watching"
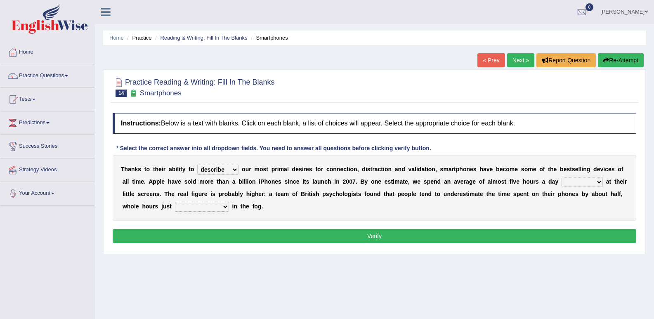
click at [562, 177] on select "watching waggling snoring staring" at bounding box center [582, 182] width 41 height 10
click at [222, 208] on select "has evaporated evaporating evaporate evaporates" at bounding box center [202, 207] width 54 height 10
select select "evaporate"
click at [175, 202] on select "has evaporated evaporating evaporate evaporates" at bounding box center [202, 207] width 54 height 10
click at [269, 237] on button "Verify" at bounding box center [375, 236] width 524 height 14
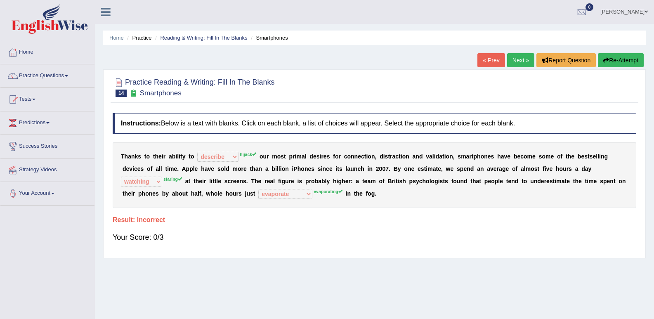
click at [603, 55] on button "Re-Attempt" at bounding box center [621, 60] width 46 height 14
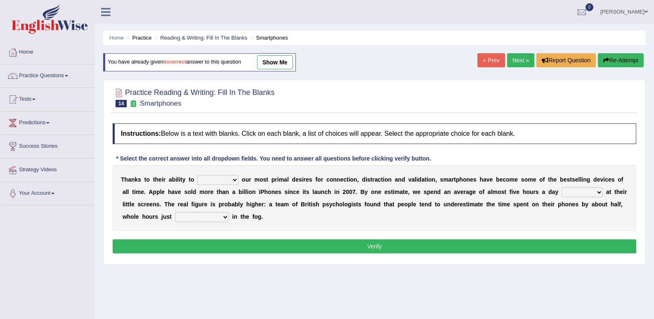
click at [238, 180] on select "hijack describe sharpen conserve" at bounding box center [217, 180] width 41 height 10
select select "hijack"
click at [197, 175] on select "hijack describe sharpen conserve" at bounding box center [217, 180] width 41 height 10
click at [596, 193] on select "watching waggling snoring staring" at bounding box center [582, 192] width 41 height 10
select select "staring"
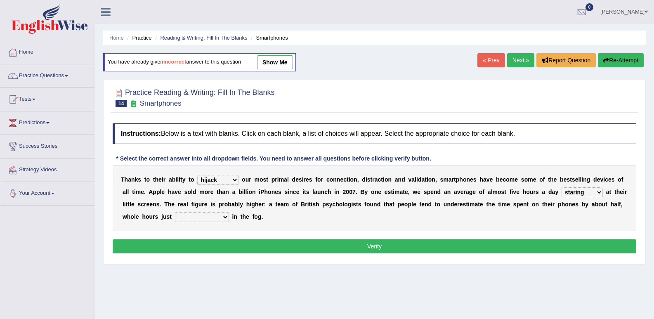
click at [562, 187] on select "watching waggling snoring staring" at bounding box center [582, 192] width 41 height 10
click at [227, 215] on select "has evaporated evaporating evaporate evaporates" at bounding box center [202, 217] width 54 height 10
select select "evaporating"
click at [175, 212] on select "has evaporated evaporating evaporate evaporates" at bounding box center [202, 217] width 54 height 10
click at [231, 252] on button "Verify" at bounding box center [375, 246] width 524 height 14
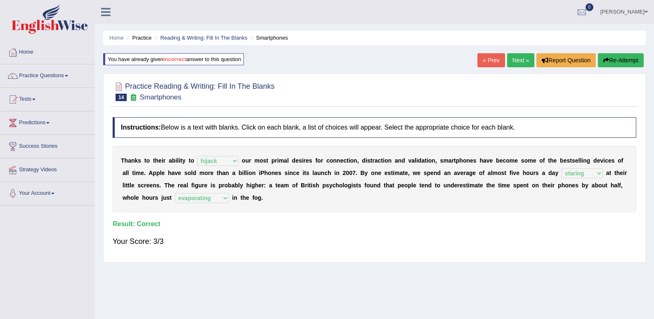
click at [519, 59] on link "Next »" at bounding box center [520, 60] width 27 height 14
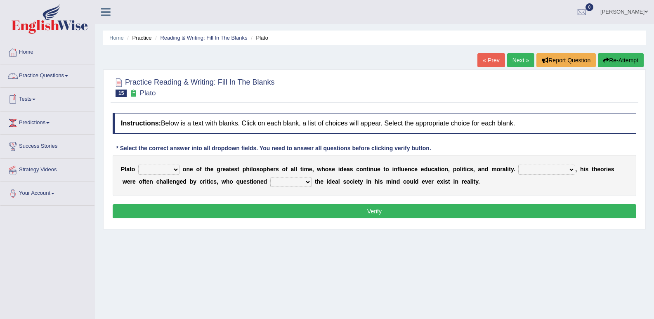
click at [176, 169] on select "keeps comes claims remains" at bounding box center [158, 170] width 41 height 10
select select "remains"
click at [138, 165] on select "keeps comes claims remains" at bounding box center [158, 170] width 41 height 10
click at [570, 166] on select "Notwithstanding So However Whatever" at bounding box center [546, 170] width 57 height 10
select select "However"
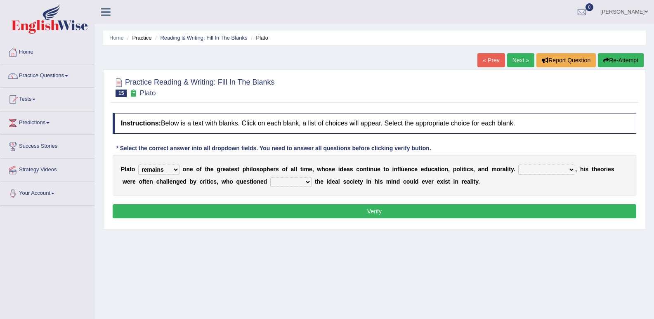
click at [518, 165] on select "Notwithstanding So However Whatever" at bounding box center [546, 170] width 57 height 10
click at [307, 181] on select "which what that whether" at bounding box center [290, 182] width 41 height 10
select select "that"
click at [270, 177] on select "which what that whether" at bounding box center [290, 182] width 41 height 10
click at [321, 215] on button "Verify" at bounding box center [375, 211] width 524 height 14
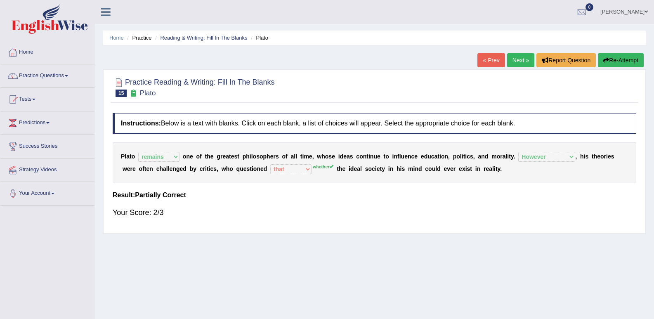
click at [522, 60] on link "Next »" at bounding box center [520, 60] width 27 height 14
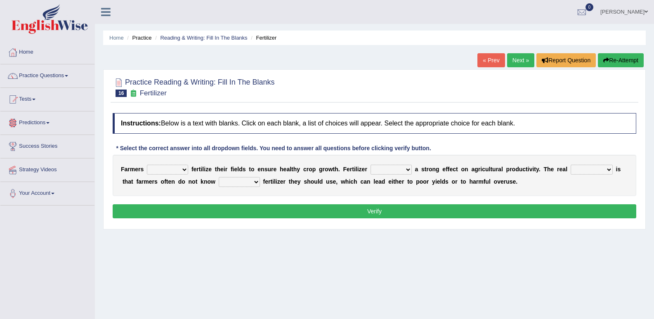
click at [246, 205] on div "Instructions: Below is a text with blanks. Click on each blank, a list of choic…" at bounding box center [375, 167] width 528 height 116
click at [189, 168] on b at bounding box center [189, 169] width 3 height 7
click at [183, 172] on select "must should need can" at bounding box center [167, 170] width 41 height 10
select select "must"
click at [147, 165] on select "must should need can" at bounding box center [167, 170] width 41 height 10
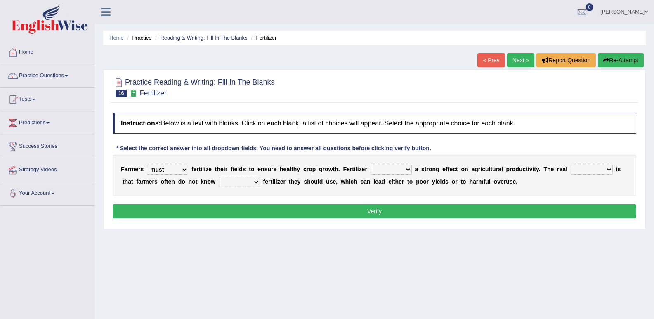
click at [410, 170] on select "has had have having" at bounding box center [391, 170] width 41 height 10
select select "has"
click at [371, 165] on select "has had have having" at bounding box center [391, 170] width 41 height 10
click at [607, 173] on select "problem question conclusion answer" at bounding box center [592, 170] width 42 height 10
select select "problem"
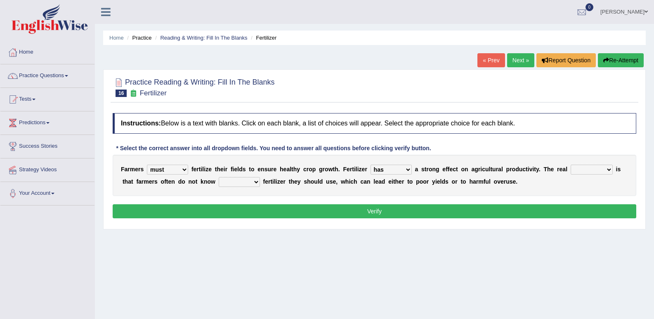
click at [571, 165] on select "problem question conclusion answer" at bounding box center [592, 170] width 42 height 10
click at [260, 182] on b at bounding box center [261, 181] width 3 height 7
click at [255, 181] on select "how much how many however so much" at bounding box center [239, 182] width 41 height 10
select select "how much"
click at [219, 177] on select "how much how many however so much" at bounding box center [239, 182] width 41 height 10
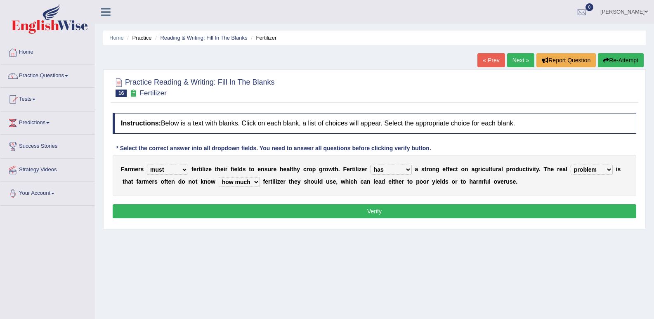
click at [366, 215] on button "Verify" at bounding box center [375, 211] width 524 height 14
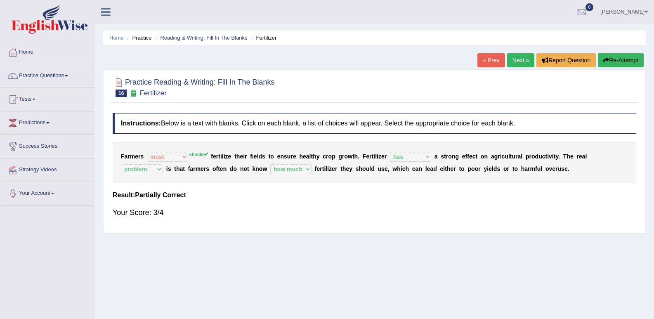
click at [197, 151] on div "F a r m e r s must should need can should f e r t i l i z e t h e i r f i e l d…" at bounding box center [375, 162] width 524 height 41
drag, startPoint x: 199, startPoint y: 151, endPoint x: 212, endPoint y: 151, distance: 12.8
click at [202, 151] on div "F a r m e r s must should need can should f e r t i l i z e t h e i r f i e l d…" at bounding box center [375, 162] width 524 height 41
click at [511, 54] on link "Next »" at bounding box center [520, 60] width 27 height 14
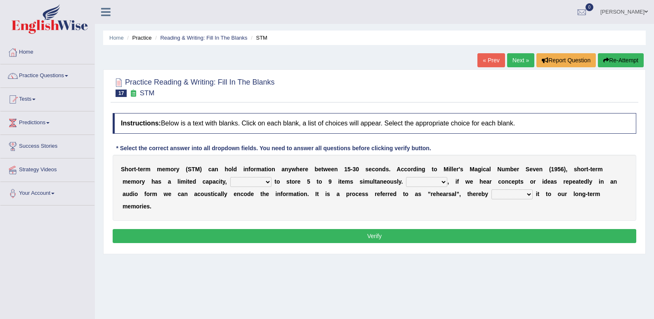
click at [268, 179] on select "being able is able be able unable" at bounding box center [250, 182] width 41 height 10
select select "is able"
click at [230, 177] on select "being able is able be able unable" at bounding box center [250, 182] width 41 height 10
click at [444, 181] on select "However So Moreover Therefore" at bounding box center [426, 182] width 41 height 10
select select "Moreover"
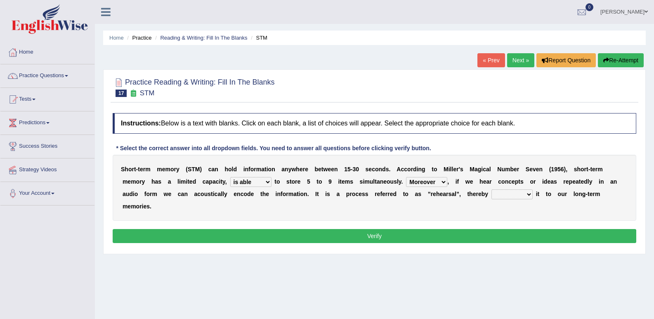
click at [406, 177] on select "However So Moreover Therefore" at bounding box center [426, 182] width 41 height 10
click at [530, 192] on select "commit commits commiting commited" at bounding box center [511, 194] width 41 height 10
select select "commiting"
click at [491, 189] on select "commit commits commiting commited" at bounding box center [511, 194] width 41 height 10
click at [491, 232] on button "Verify" at bounding box center [375, 236] width 524 height 14
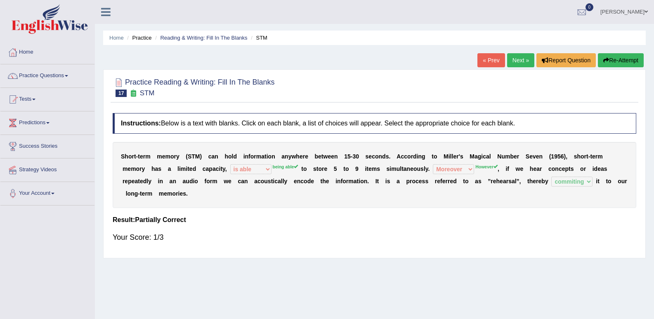
click at [617, 57] on button "Re-Attempt" at bounding box center [621, 60] width 46 height 14
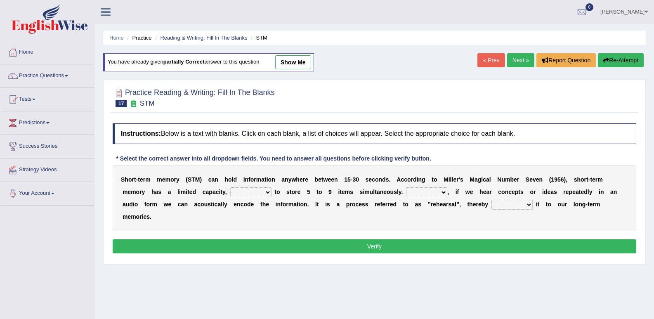
click at [267, 193] on select "being able is able be able unable" at bounding box center [250, 192] width 41 height 10
select select "being able"
click at [230, 187] on select "being able is able be able unable" at bounding box center [250, 192] width 41 height 10
click at [450, 184] on div "S h o r t - t e r m m e m o r y ( S T M ) c a n h o l d i n f o r m a t i o n a…" at bounding box center [375, 198] width 524 height 66
click at [442, 194] on select "However So Moreover Therefore" at bounding box center [426, 192] width 41 height 10
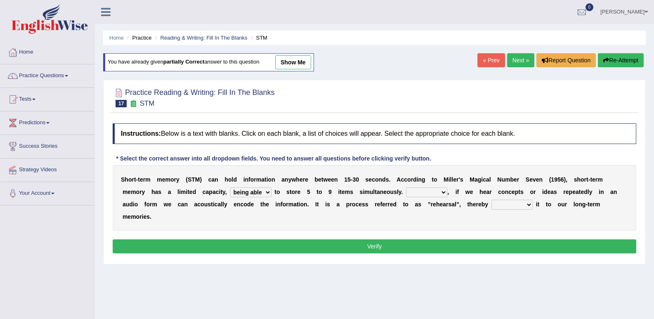
select select "However"
click at [406, 187] on select "However So Moreover Therefore" at bounding box center [426, 192] width 41 height 10
click at [505, 205] on select "commit commits commiting commited" at bounding box center [511, 205] width 41 height 10
select select "commiting"
click at [491, 200] on select "commit commits commiting commited" at bounding box center [511, 205] width 41 height 10
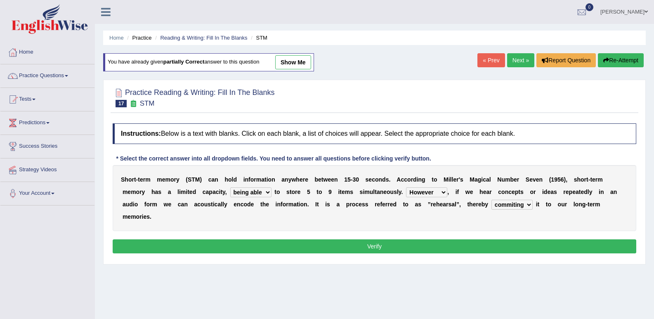
click at [479, 243] on button "Verify" at bounding box center [375, 246] width 524 height 14
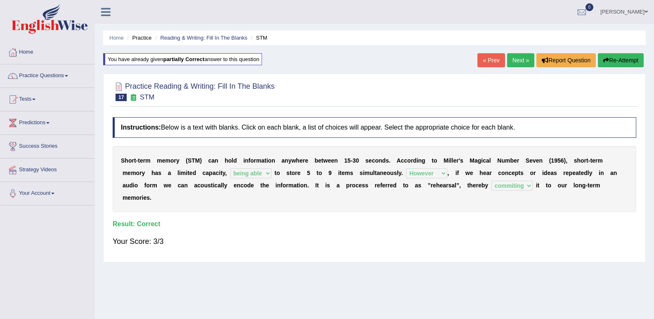
click at [511, 59] on link "Next »" at bounding box center [520, 60] width 27 height 14
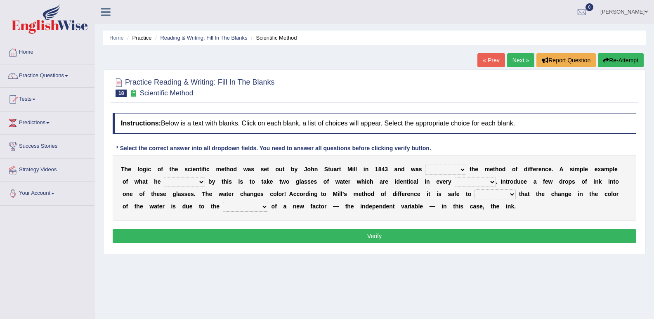
click at [463, 166] on select "pointed claimed demanded named" at bounding box center [445, 170] width 41 height 10
select select "claimed"
click at [425, 165] on select "pointed claimed demanded named" at bounding box center [445, 170] width 41 height 10
click at [204, 181] on select "capped charged found meant" at bounding box center [184, 182] width 41 height 10
click at [139, 263] on div "Home Practice Reading & Writing: Fill In The Blanks Scientific Method « Prev Ne…" at bounding box center [374, 206] width 559 height 413
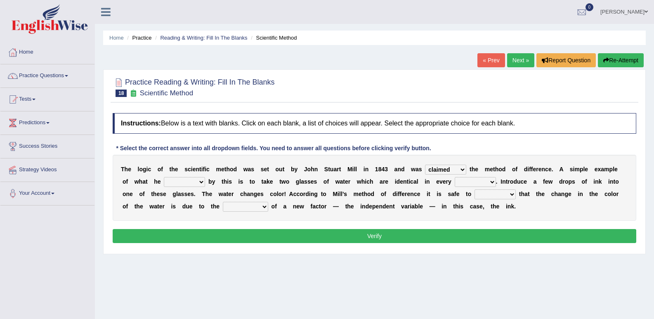
click at [201, 181] on select "capped charged found meant" at bounding box center [184, 182] width 41 height 10
select select "meant"
click at [164, 177] on select "capped charged found meant" at bounding box center [184, 182] width 41 height 10
click at [490, 182] on select "thought identity measure respect" at bounding box center [475, 182] width 41 height 10
select select "measure"
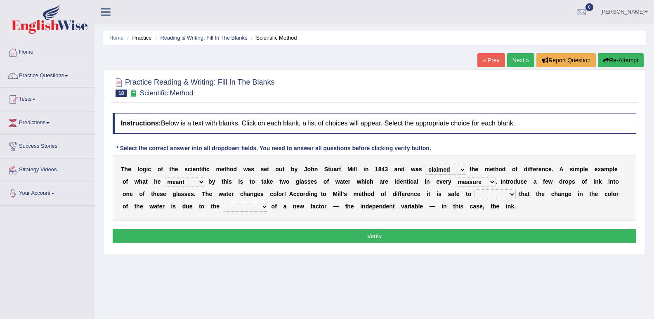
click at [455, 177] on select "thought identity measure respect" at bounding box center [475, 182] width 41 height 10
click at [514, 196] on select "assume discuss prefer acclaim" at bounding box center [495, 194] width 41 height 10
select select "acclaim"
click at [475, 189] on select "assume discuss prefer acclaim" at bounding box center [495, 194] width 41 height 10
click at [267, 210] on select "introduction magnitude preparation purification" at bounding box center [245, 207] width 45 height 10
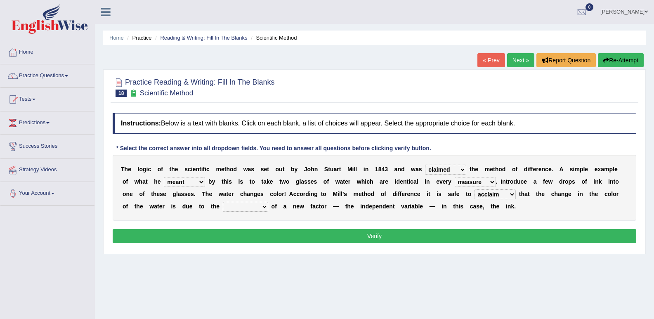
select select "introduction"
click at [223, 202] on select "introduction magnitude preparation purification" at bounding box center [245, 207] width 45 height 10
click at [285, 236] on button "Verify" at bounding box center [375, 236] width 524 height 14
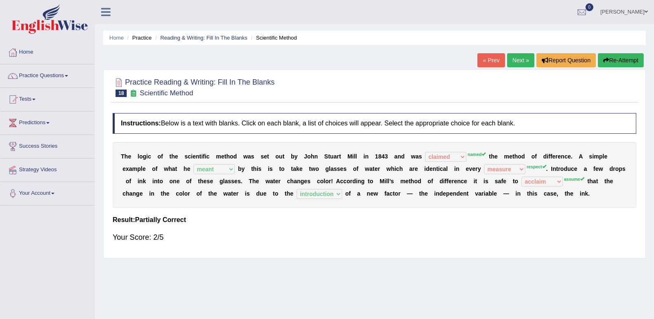
click at [621, 65] on button "Re-Attempt" at bounding box center [621, 60] width 46 height 14
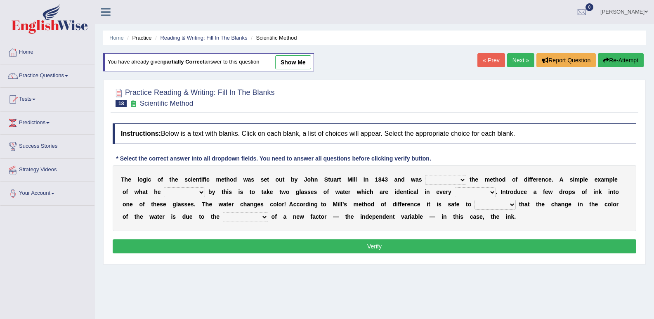
click at [463, 179] on select "pointed claimed demanded named" at bounding box center [445, 180] width 41 height 10
select select "named"
click at [425, 175] on select "pointed claimed demanded named" at bounding box center [445, 180] width 41 height 10
click at [199, 191] on select "capped charged found meant" at bounding box center [184, 192] width 41 height 10
select select "meant"
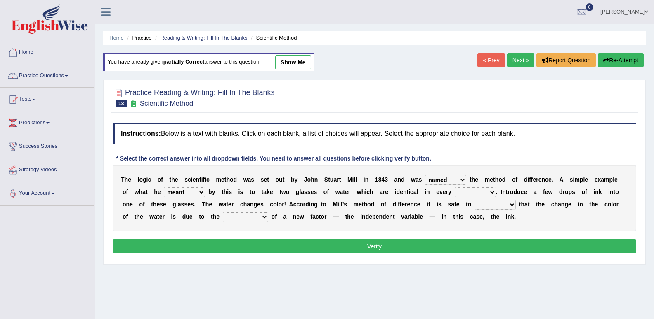
click at [164, 187] on select "capped charged found meant" at bounding box center [184, 192] width 41 height 10
click at [493, 191] on select "thought identity measure respect" at bounding box center [475, 192] width 41 height 10
select select "respect"
click at [455, 187] on select "thought identity measure respect" at bounding box center [475, 192] width 41 height 10
click at [511, 206] on select "assume discuss prefer acclaim" at bounding box center [495, 205] width 41 height 10
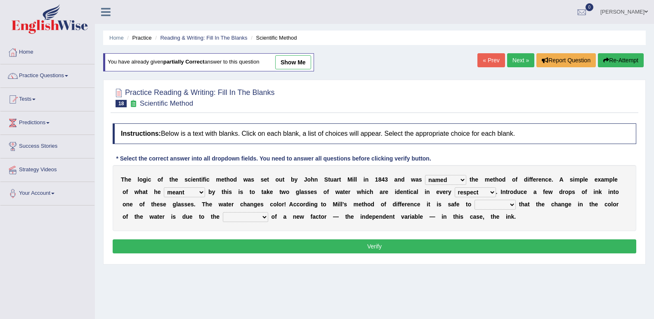
select select "assume"
click at [475, 200] on select "assume discuss prefer acclaim" at bounding box center [495, 205] width 41 height 10
click at [263, 217] on select "introduction magnitude preparation purification" at bounding box center [245, 217] width 45 height 10
select select "introduction"
click at [223, 212] on select "introduction magnitude preparation purification" at bounding box center [245, 217] width 45 height 10
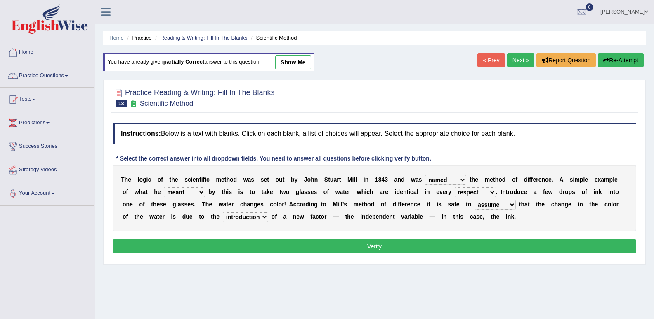
click at [312, 248] on button "Verify" at bounding box center [375, 246] width 524 height 14
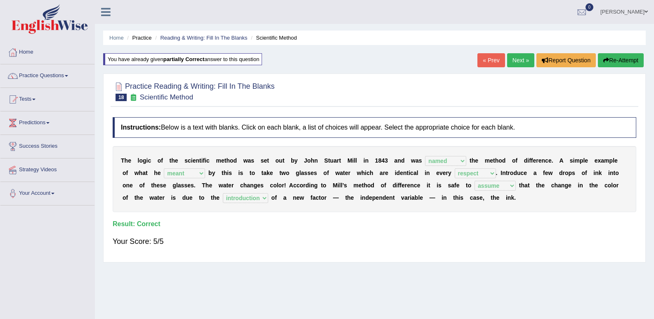
click at [519, 57] on link "Next »" at bounding box center [520, 60] width 27 height 14
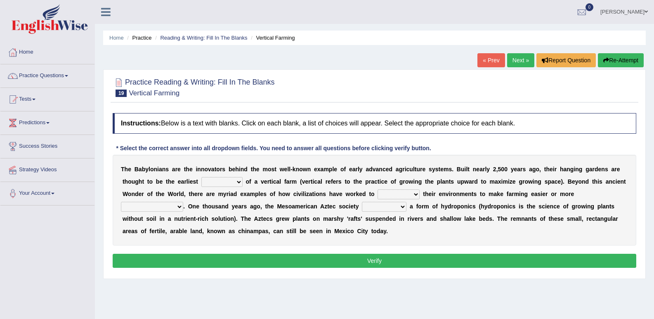
click at [239, 177] on select "prototype failure discredit protocol" at bounding box center [221, 182] width 41 height 10
select select "prototype"
click at [201, 177] on select "prototype failure discredit protocol" at bounding box center [221, 182] width 41 height 10
click at [414, 194] on select "manipulate escape respect disarrange" at bounding box center [399, 194] width 42 height 10
select select "respect"
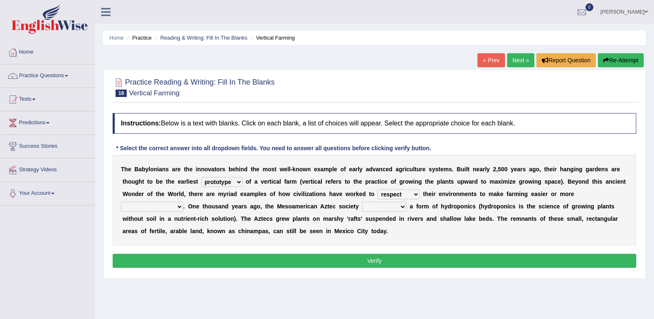
click at [378, 189] on select "manipulate escape respect disarrange" at bounding box center [399, 194] width 42 height 10
click at [176, 205] on select "productive constructive connective counterproductive" at bounding box center [152, 207] width 62 height 10
select select "productive"
click at [121, 202] on select "productive constructive connective counterproductive" at bounding box center [152, 207] width 62 height 10
click at [404, 204] on select "domineered volunteered pioneered engineered" at bounding box center [384, 207] width 45 height 10
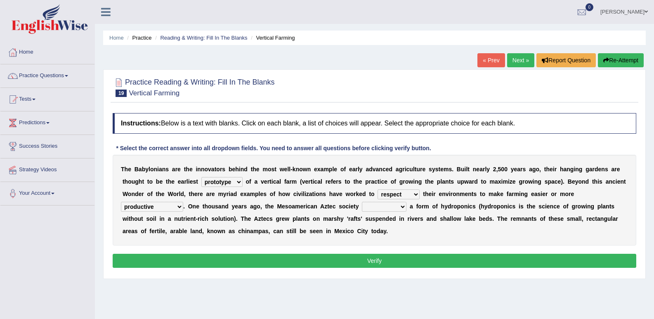
select select "engineered"
click at [362, 202] on select "domineered volunteered pioneered engineered" at bounding box center [384, 207] width 45 height 10
click at [374, 258] on button "Verify" at bounding box center [375, 261] width 524 height 14
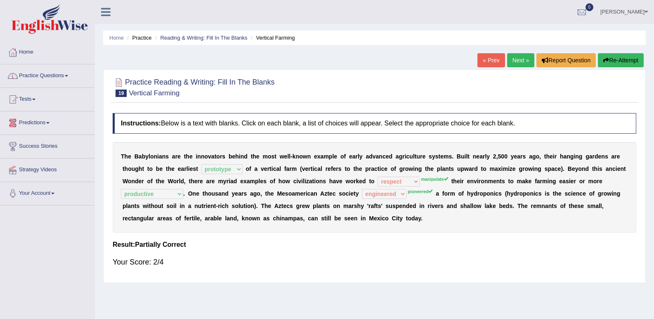
click at [523, 59] on link "Next »" at bounding box center [520, 60] width 27 height 14
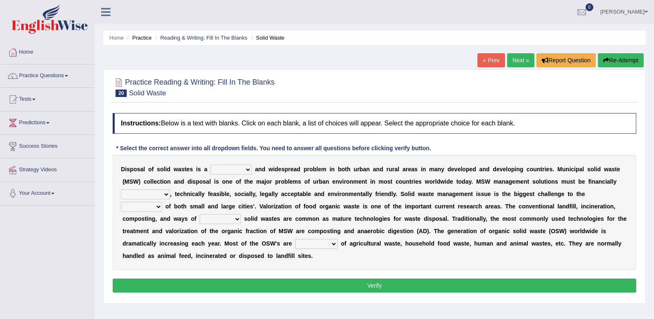
click at [245, 170] on select "slanting stinging stalling shafting" at bounding box center [230, 170] width 41 height 10
select select "slanting"
click at [210, 165] on select "slanting stinging stalling shafting" at bounding box center [230, 170] width 41 height 10
click at [168, 195] on select "unattainable sustainable objectionable treasonable" at bounding box center [145, 194] width 49 height 10
select select "sustainable"
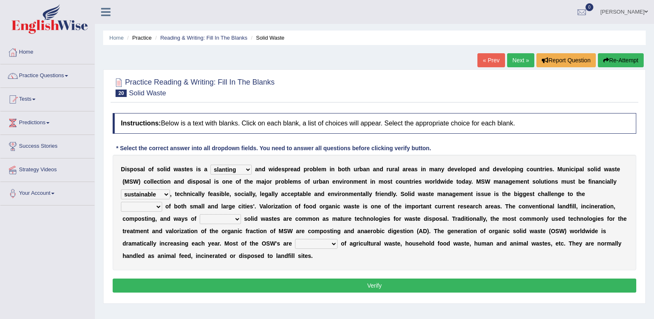
click at [121, 189] on select "unattainable sustainable objectionable treasonable" at bounding box center [145, 194] width 49 height 10
click at [165, 193] on select "unattainable sustainable objectionable treasonable" at bounding box center [145, 194] width 49 height 10
click at [159, 203] on select "plants culture authorities history" at bounding box center [141, 207] width 41 height 10
select select "authorities"
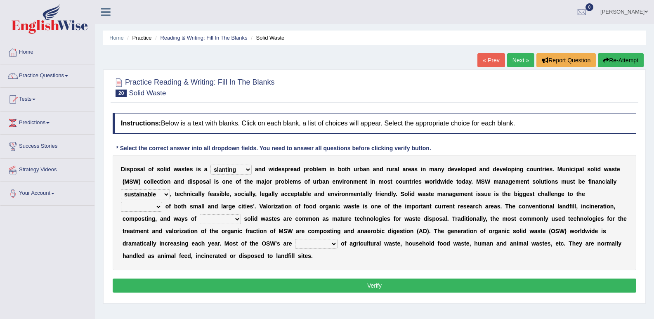
click at [121, 202] on select "plants culture authorities history" at bounding box center [141, 207] width 41 height 10
click at [237, 219] on select "reserving preserving deserving handling" at bounding box center [220, 219] width 41 height 10
select select "preserving"
click at [200, 214] on select "reserving preserving deserving handling" at bounding box center [220, 219] width 41 height 10
click at [333, 240] on select "composed disposed composing disposing" at bounding box center [316, 244] width 43 height 10
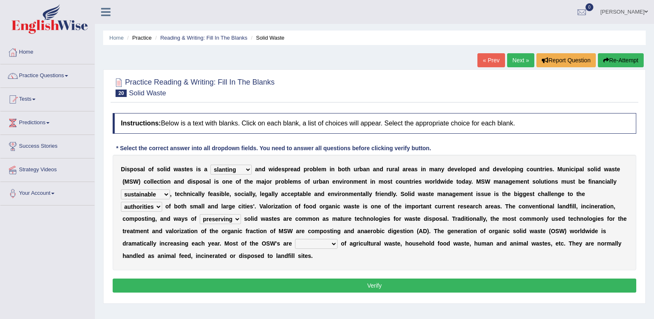
select select "disposing"
click at [295, 239] on select "composed disposed composing disposing" at bounding box center [316, 244] width 43 height 10
click at [335, 286] on button "Verify" at bounding box center [375, 286] width 524 height 14
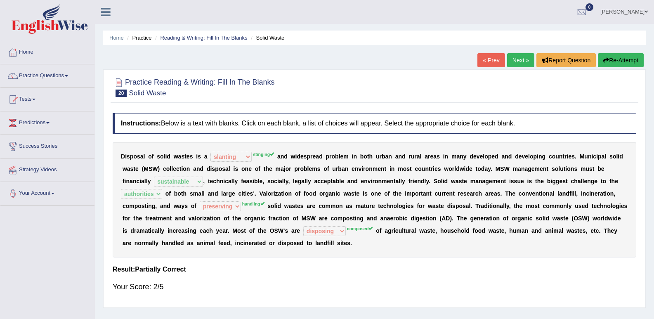
click at [335, 286] on div "Your Score: 2/5" at bounding box center [375, 287] width 524 height 20
